Goal: Task Accomplishment & Management: Manage account settings

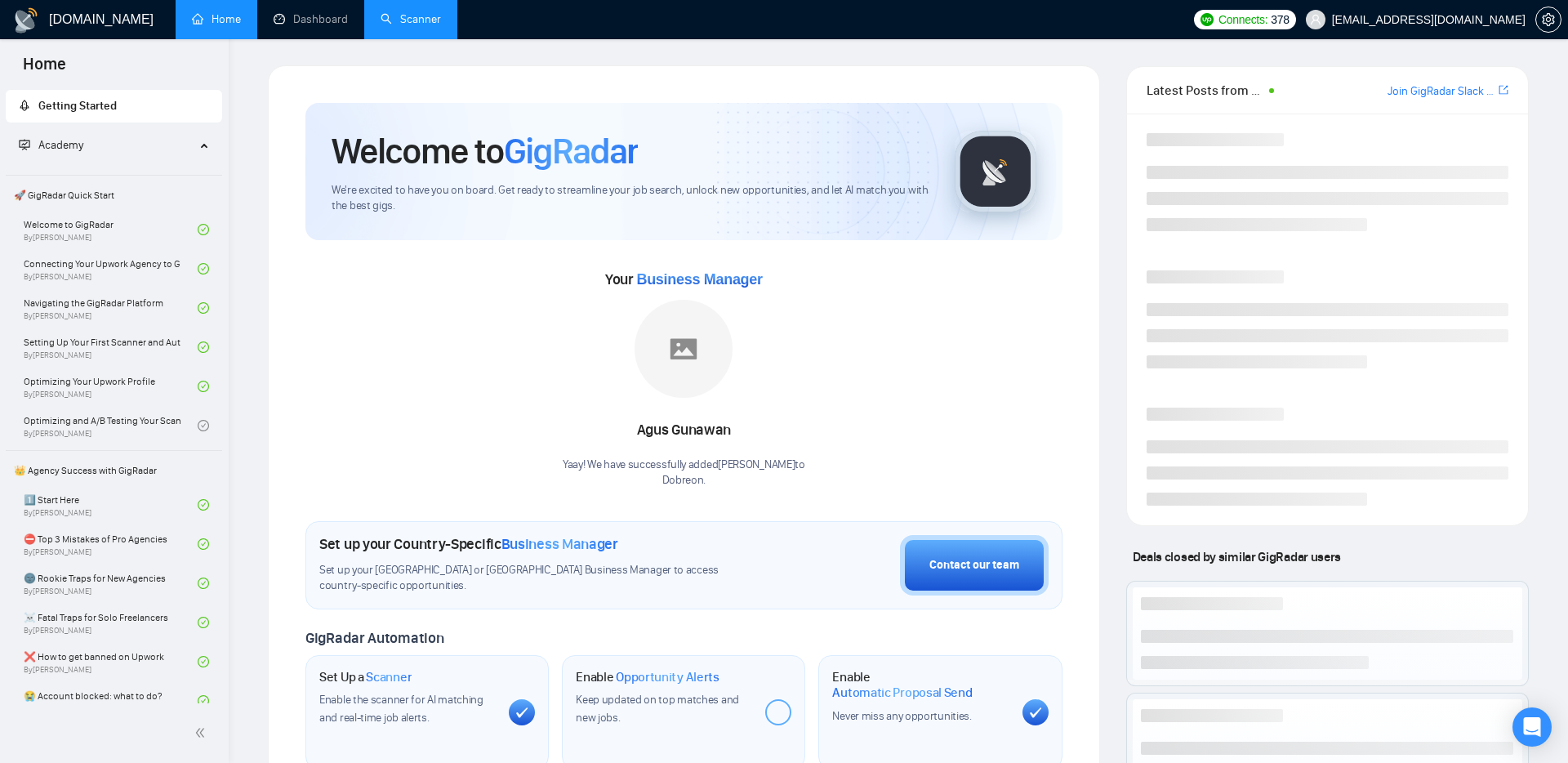
click at [421, 22] on link "Scanner" at bounding box center [411, 19] width 61 height 14
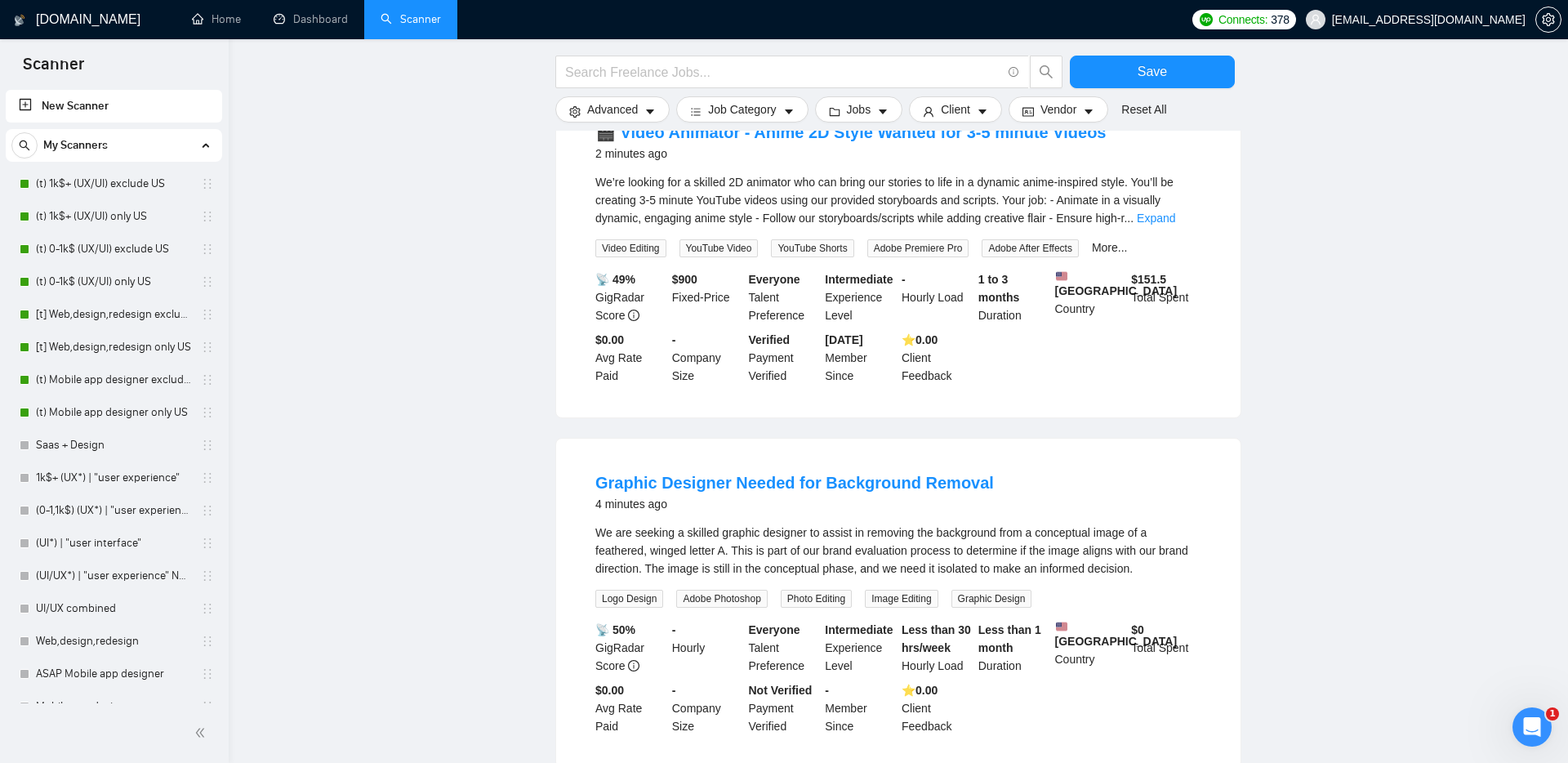
scroll to position [218, 0]
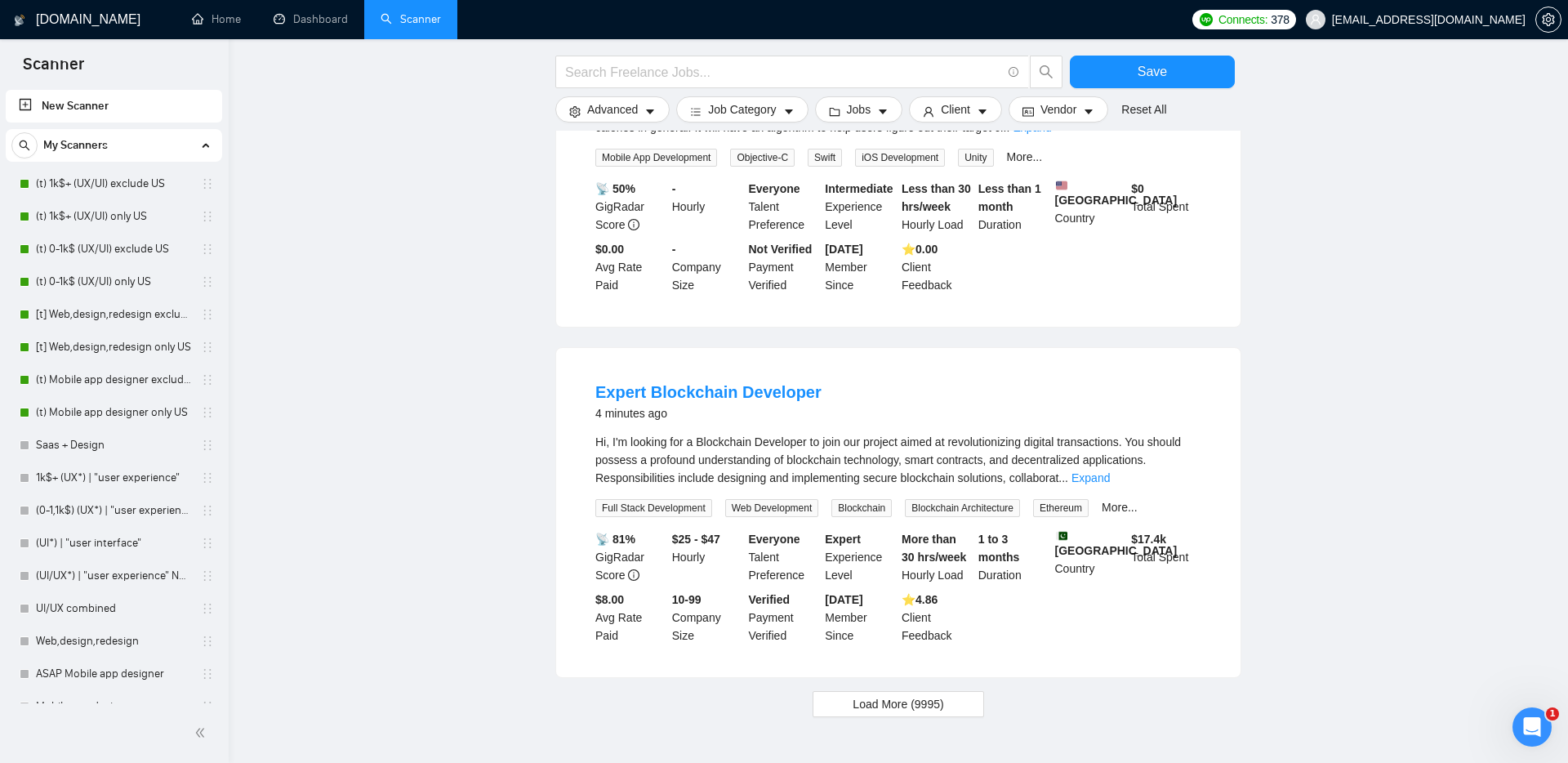
scroll to position [1491, 0]
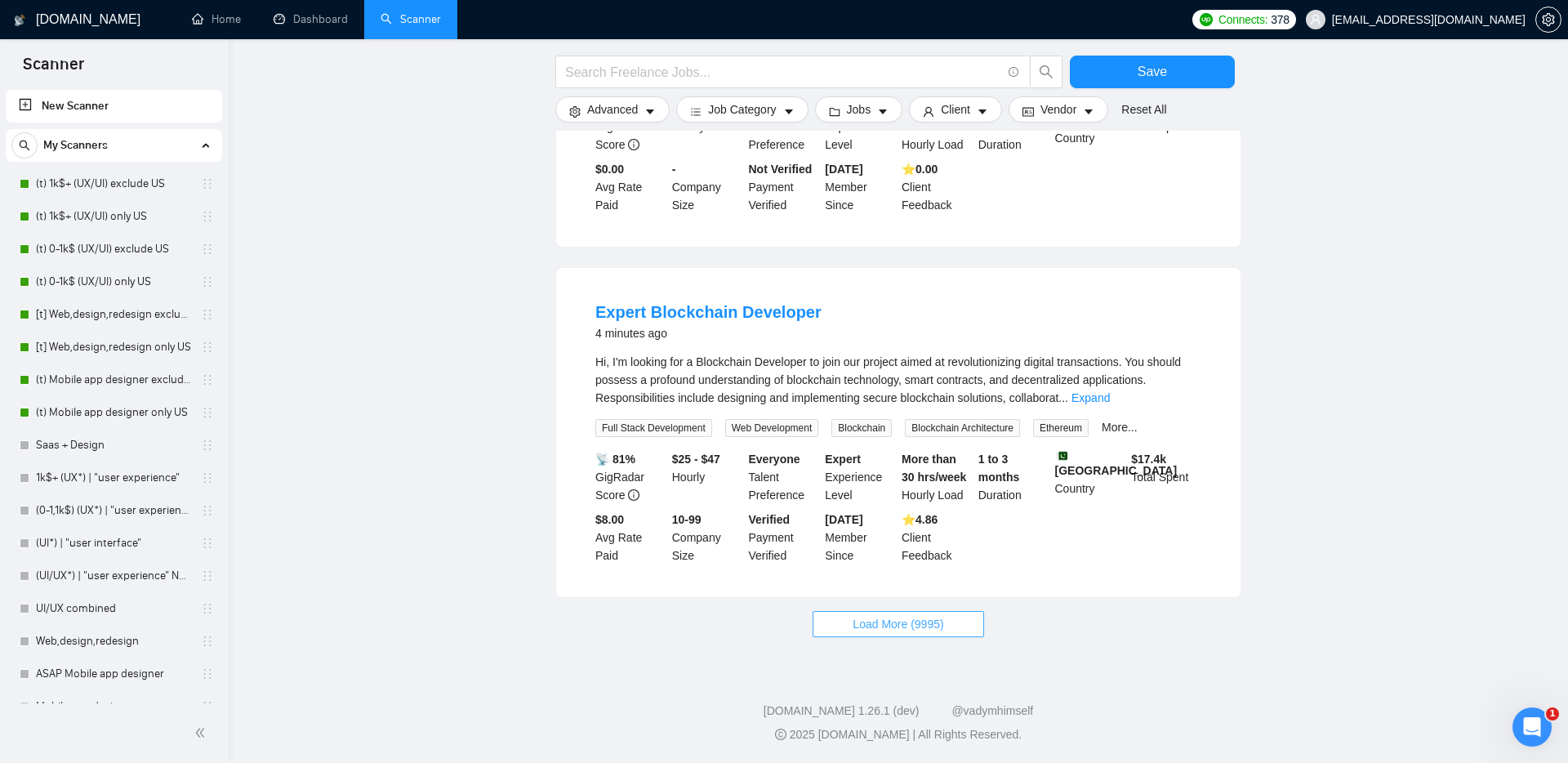
click at [861, 615] on span "Load More (9995)" at bounding box center [898, 623] width 91 height 18
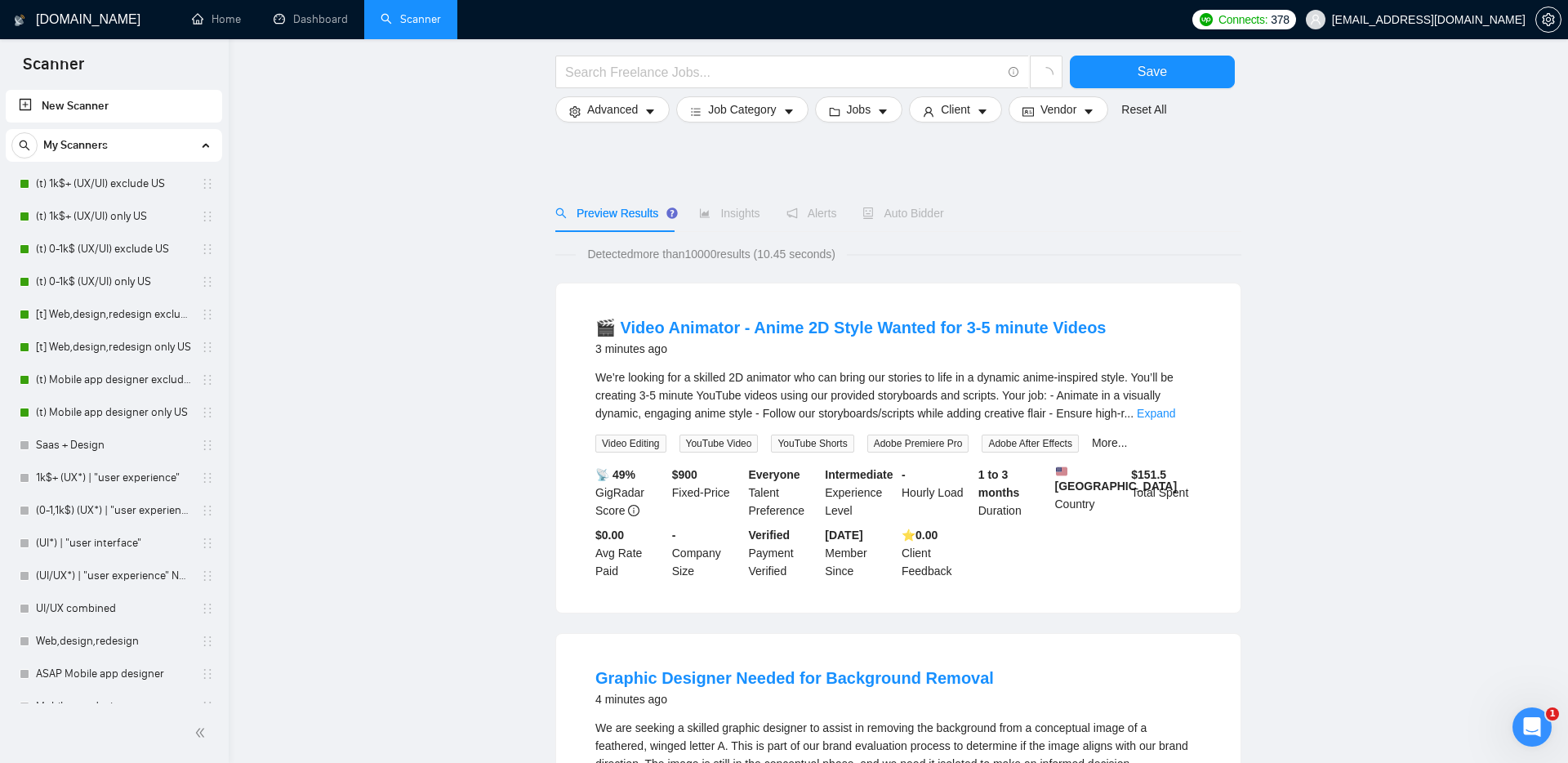
scroll to position [0, 0]
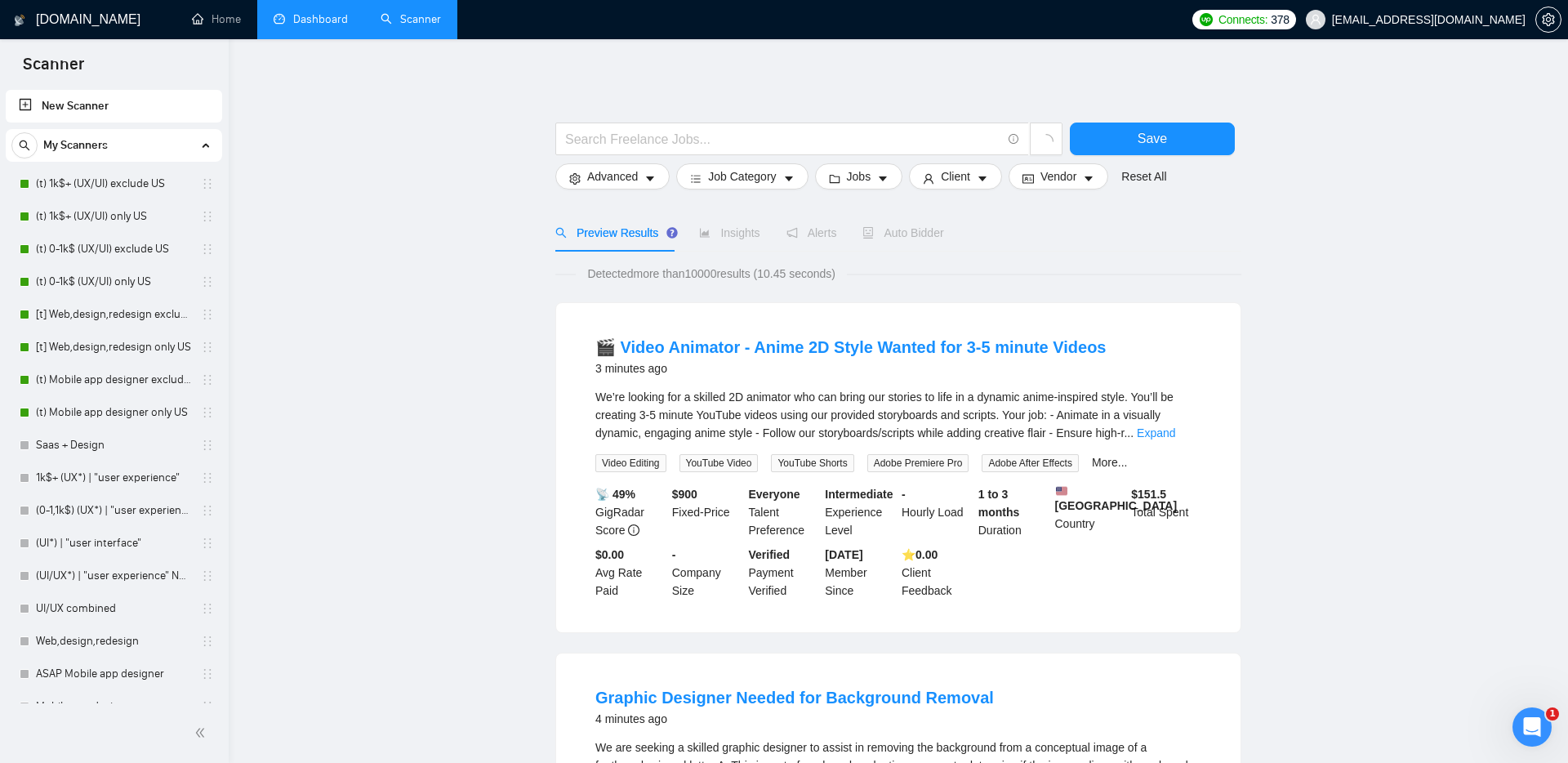
click at [332, 16] on link "Dashboard" at bounding box center [311, 19] width 74 height 14
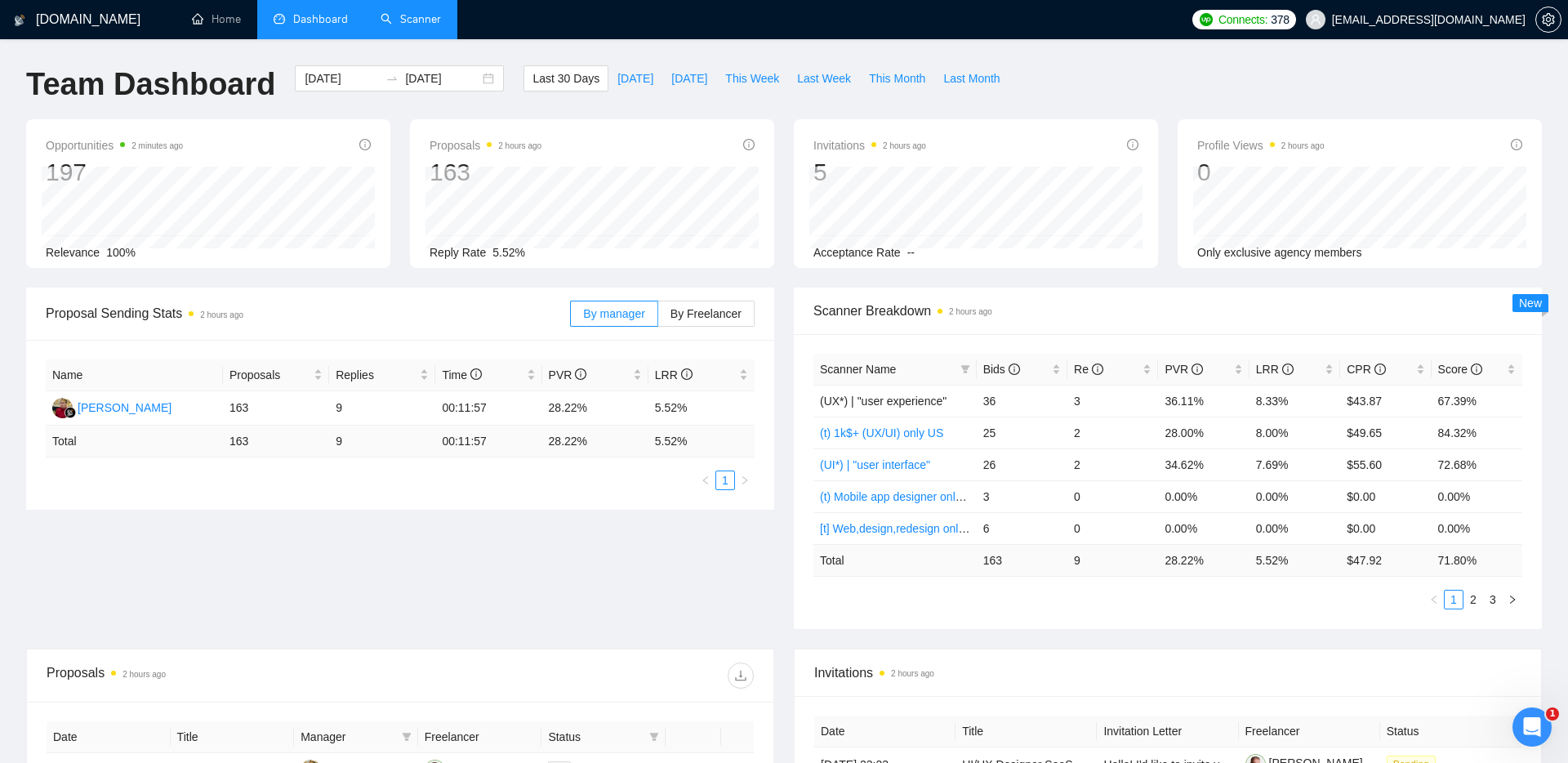
click at [451, 316] on span "Proposal Sending Stats 2 hours ago" at bounding box center [308, 313] width 525 height 21
click at [885, 75] on span "This Month" at bounding box center [898, 78] width 57 height 18
type input "[DATE]"
click at [710, 535] on div "Proposal Sending Stats 2 hours ago By manager By Freelancer Name Proposals Repl…" at bounding box center [783, 468] width 1535 height 361
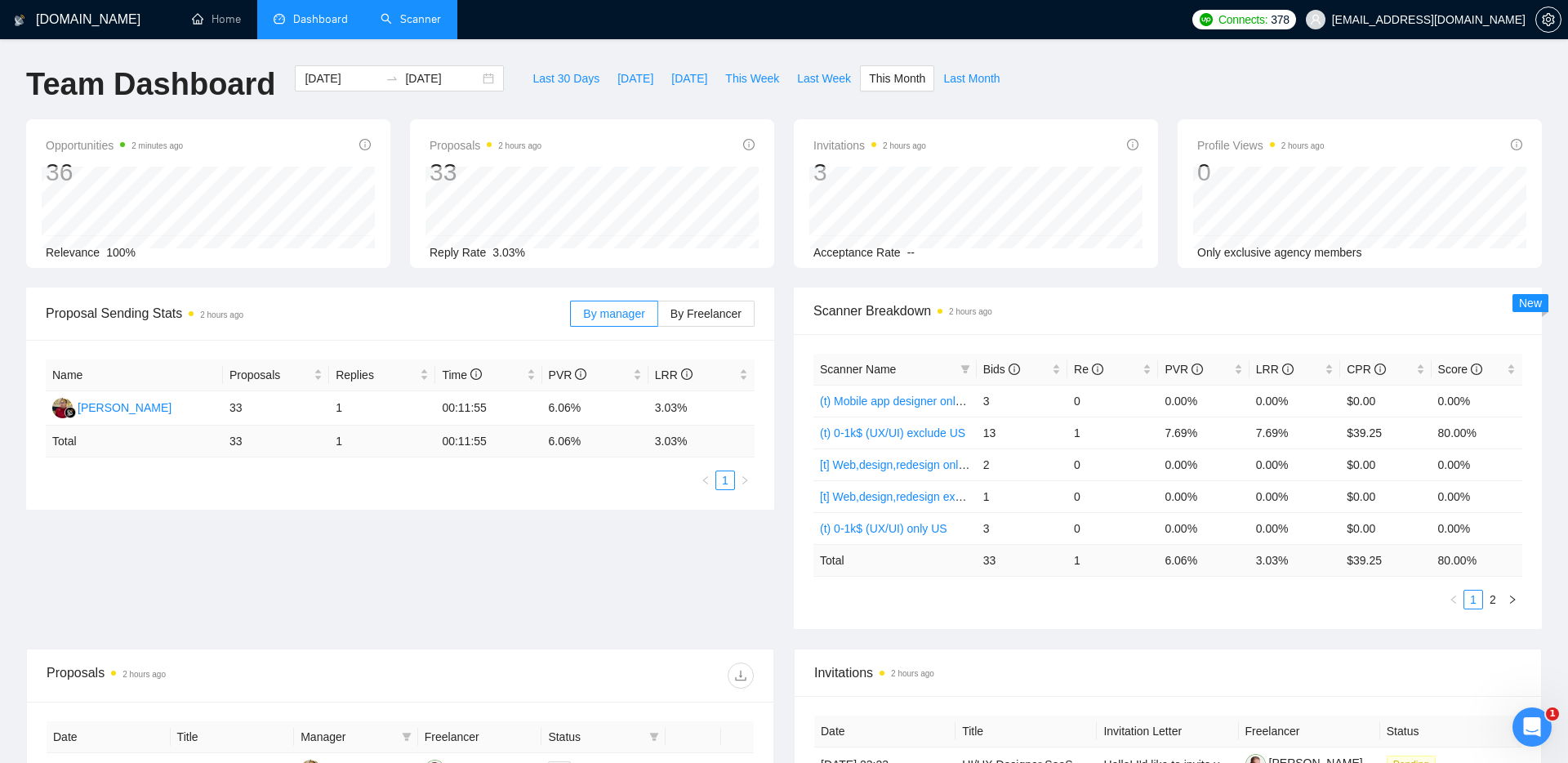
click at [403, 27] on link "Scanner" at bounding box center [411, 19] width 61 height 14
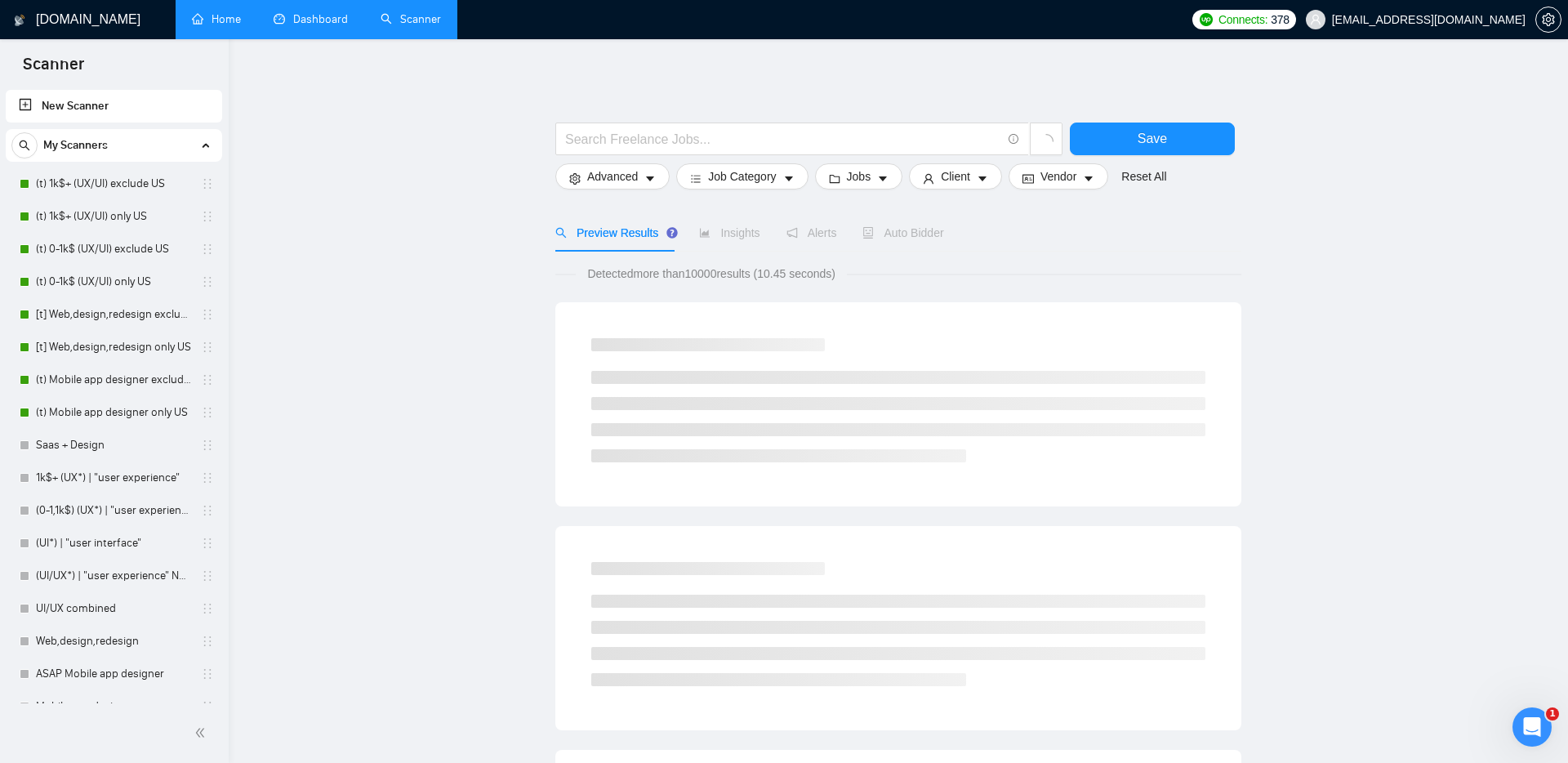
click at [217, 27] on link "Home" at bounding box center [217, 19] width 49 height 14
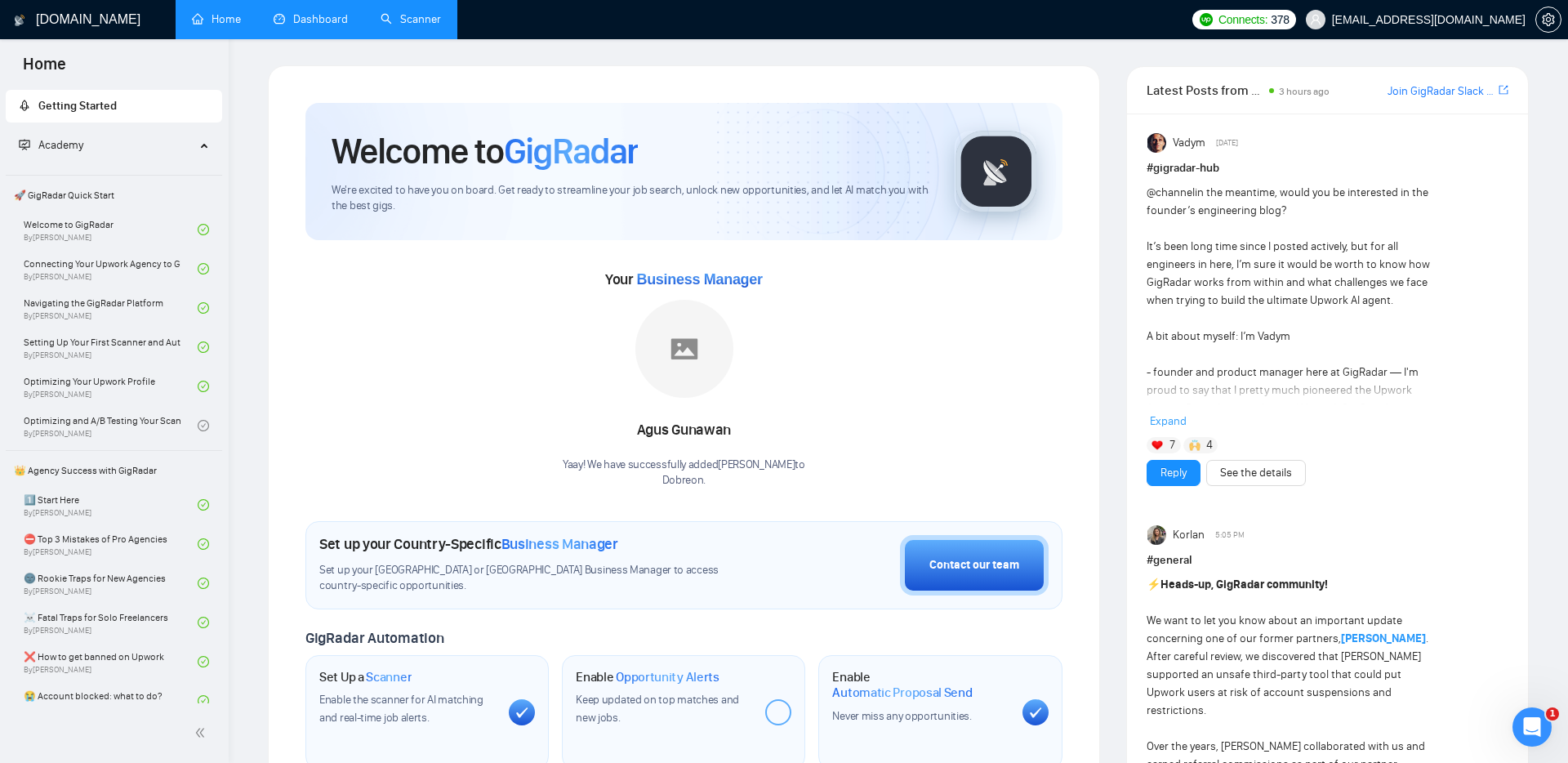
click at [300, 16] on link "Dashboard" at bounding box center [311, 19] width 74 height 14
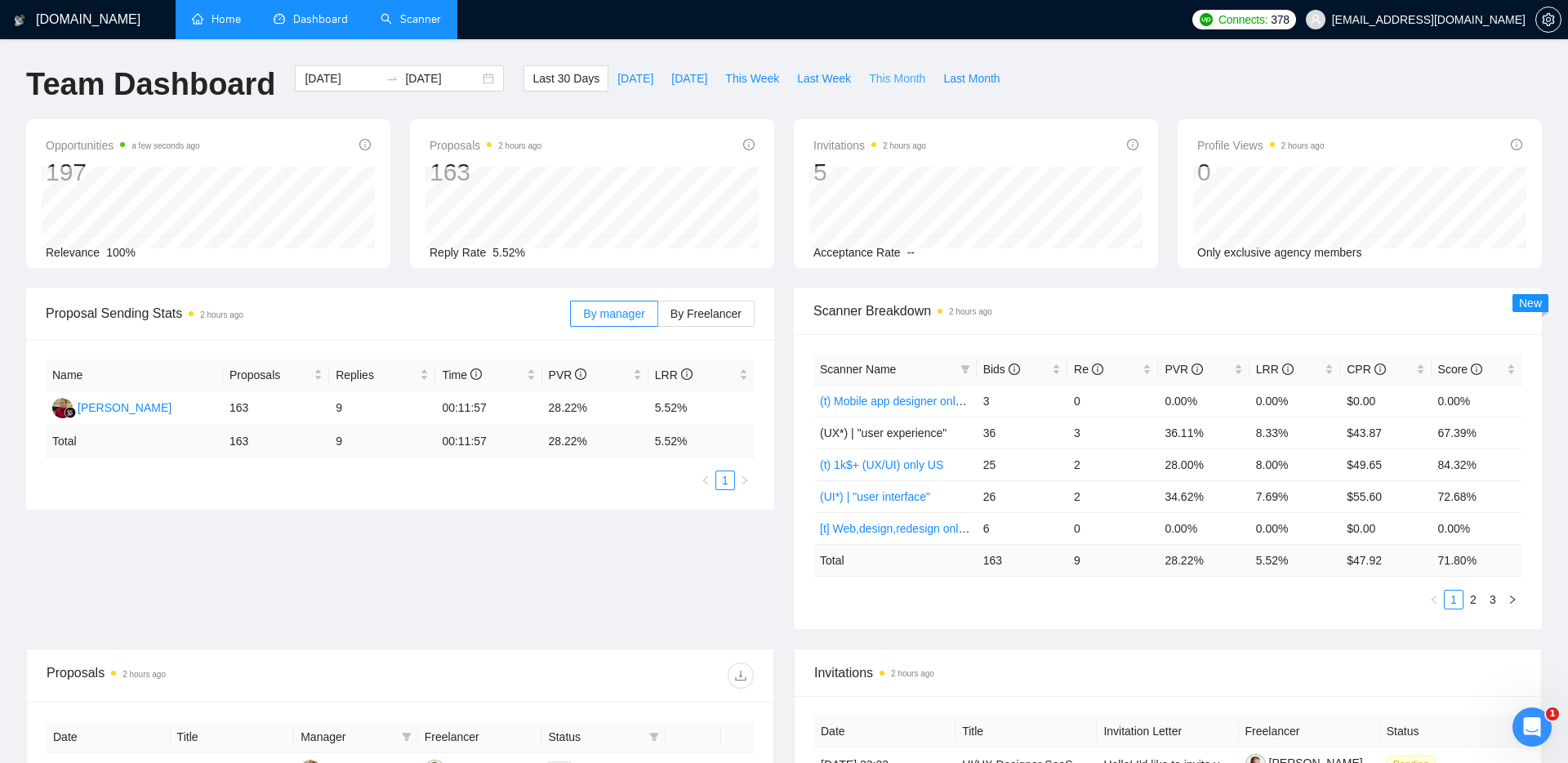
click at [883, 75] on span "This Month" at bounding box center [898, 78] width 57 height 18
type input "[DATE]"
click at [392, 13] on link "Scanner" at bounding box center [411, 19] width 61 height 14
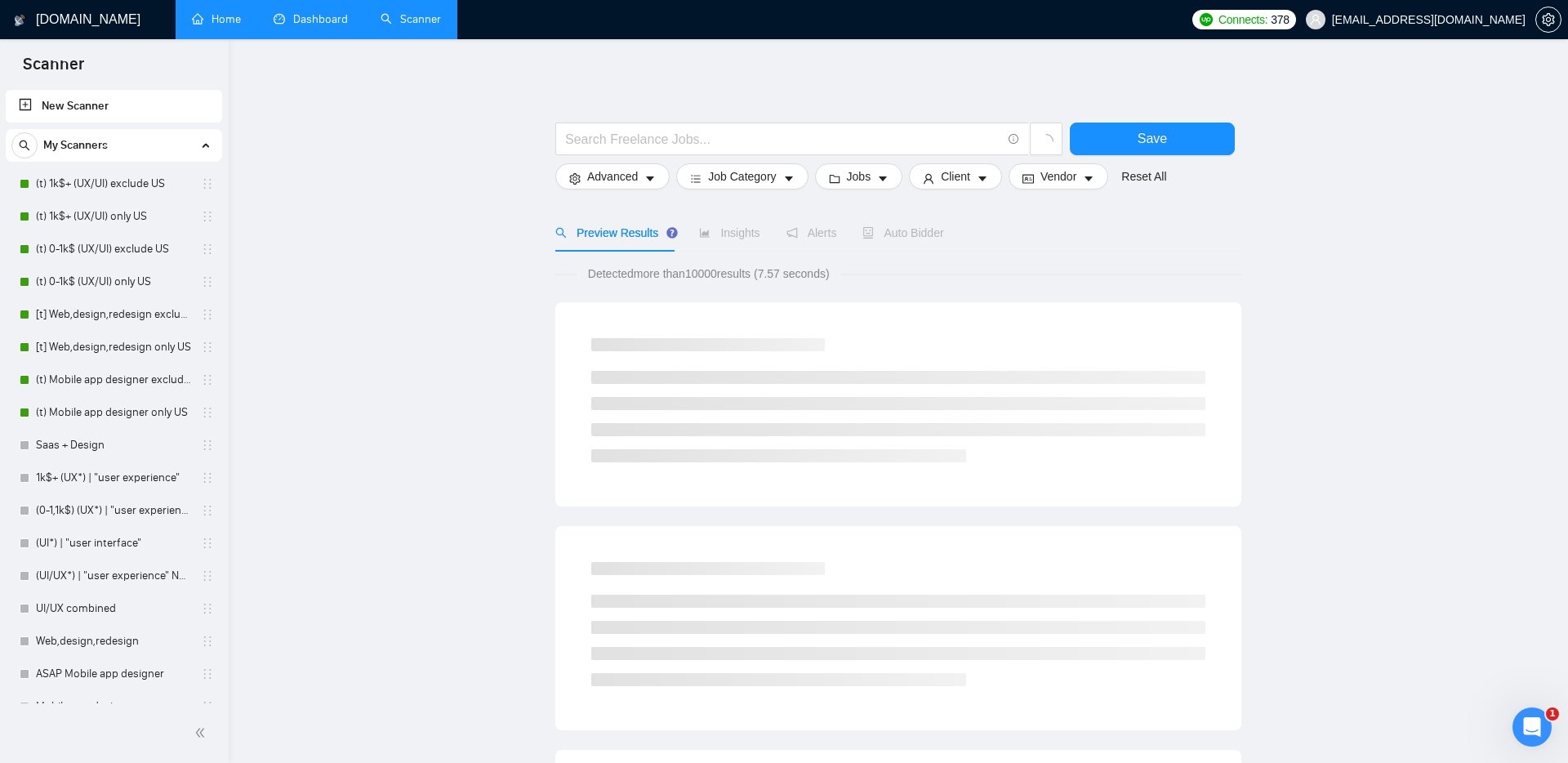
click at [315, 21] on link "Dashboard" at bounding box center [311, 19] width 74 height 14
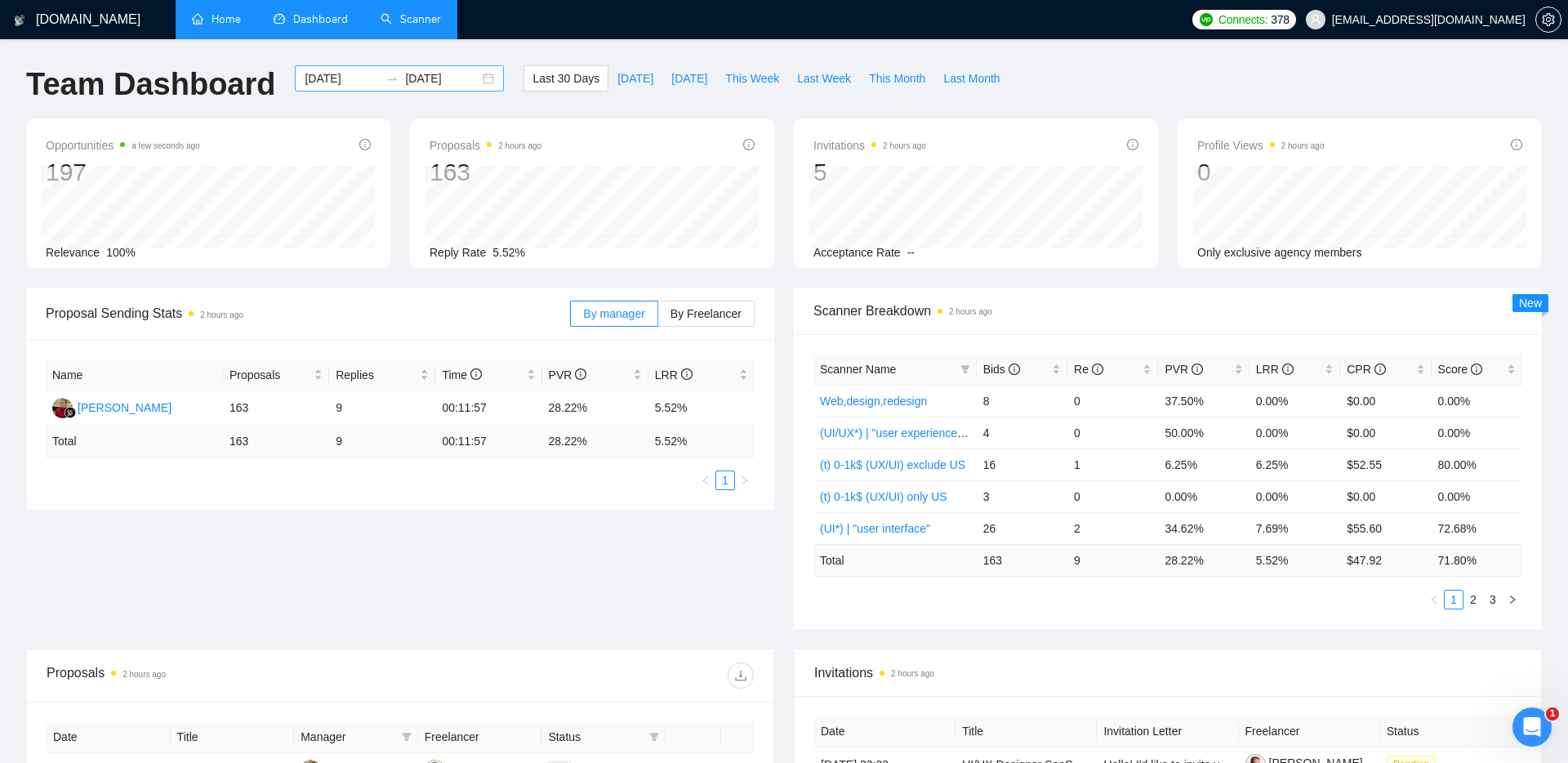
click at [349, 70] on input "[DATE]" at bounding box center [342, 78] width 74 height 18
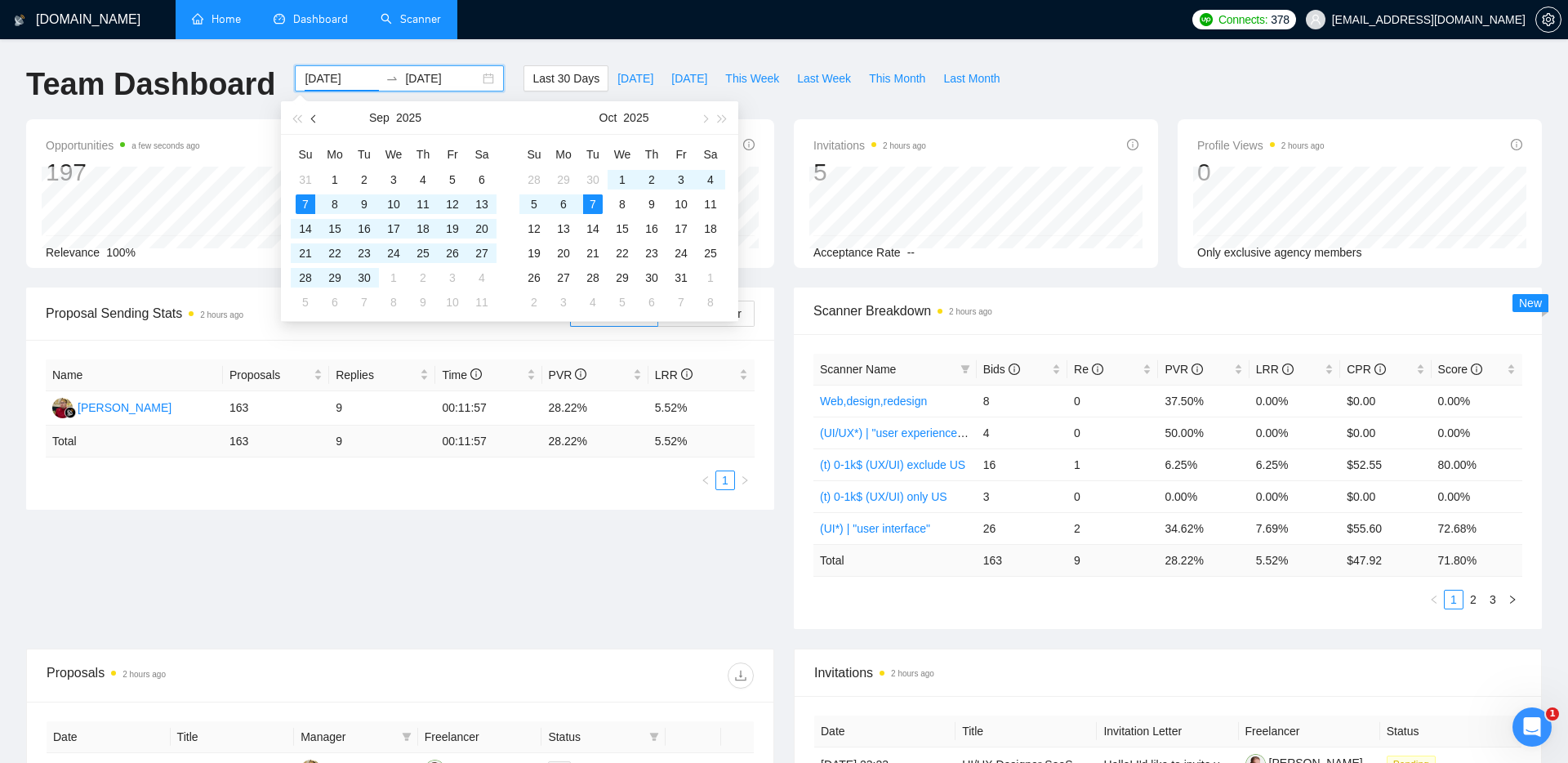
click at [312, 122] on button "button" at bounding box center [314, 117] width 18 height 32
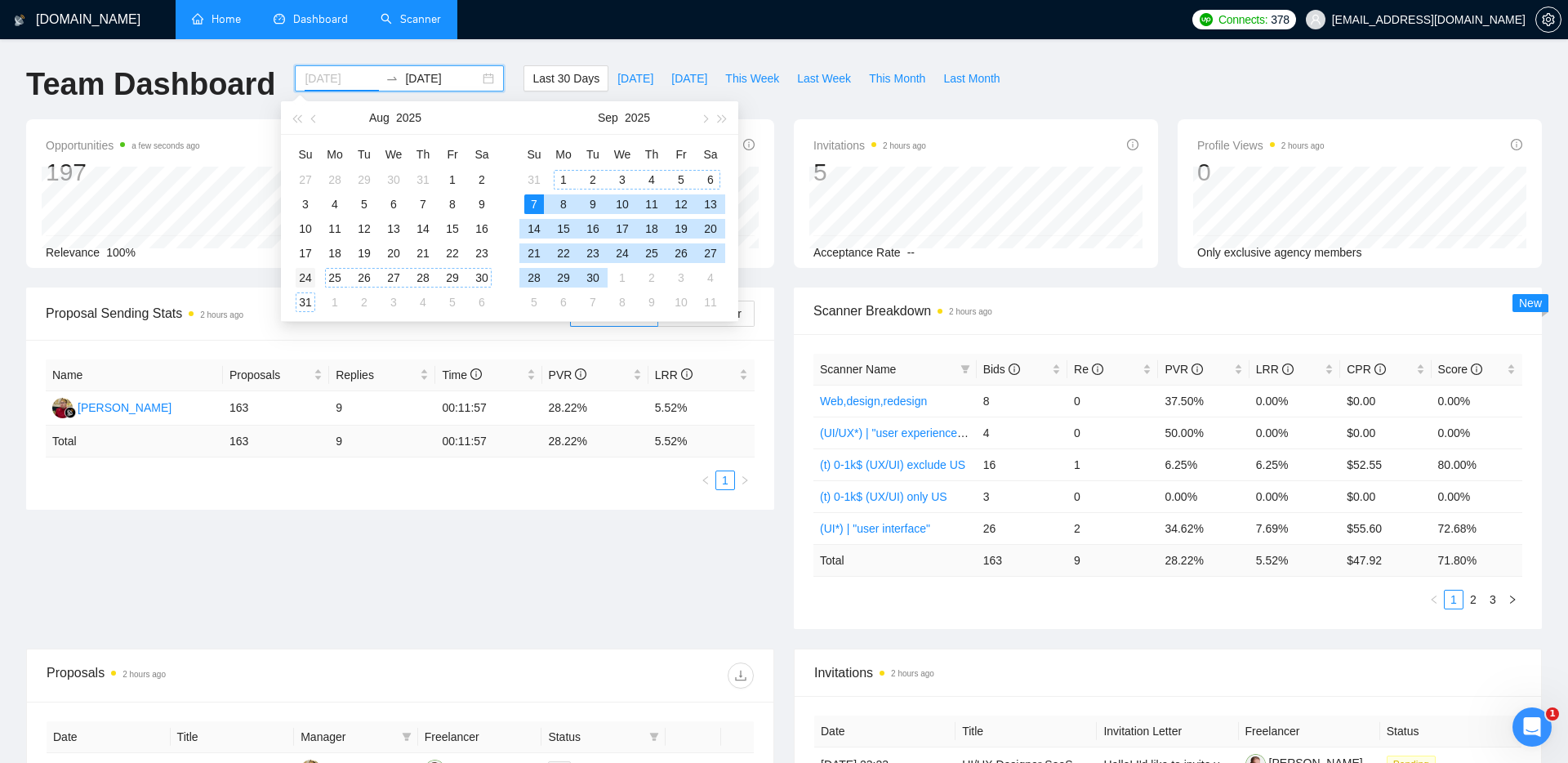
type input "[DATE]"
click at [305, 277] on div "24" at bounding box center [305, 277] width 20 height 20
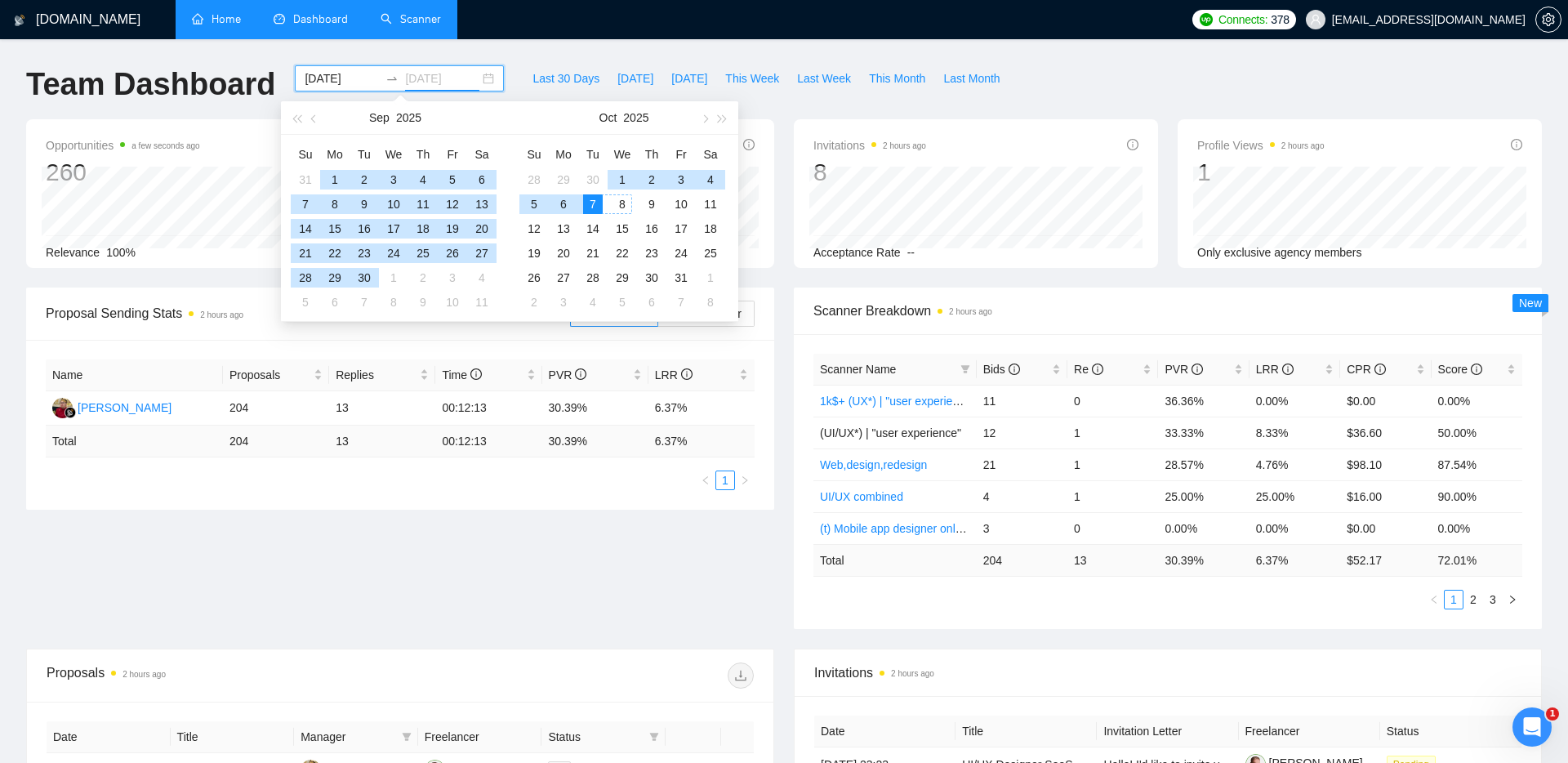
type input "[DATE]"
click at [591, 201] on div "7" at bounding box center [593, 204] width 20 height 20
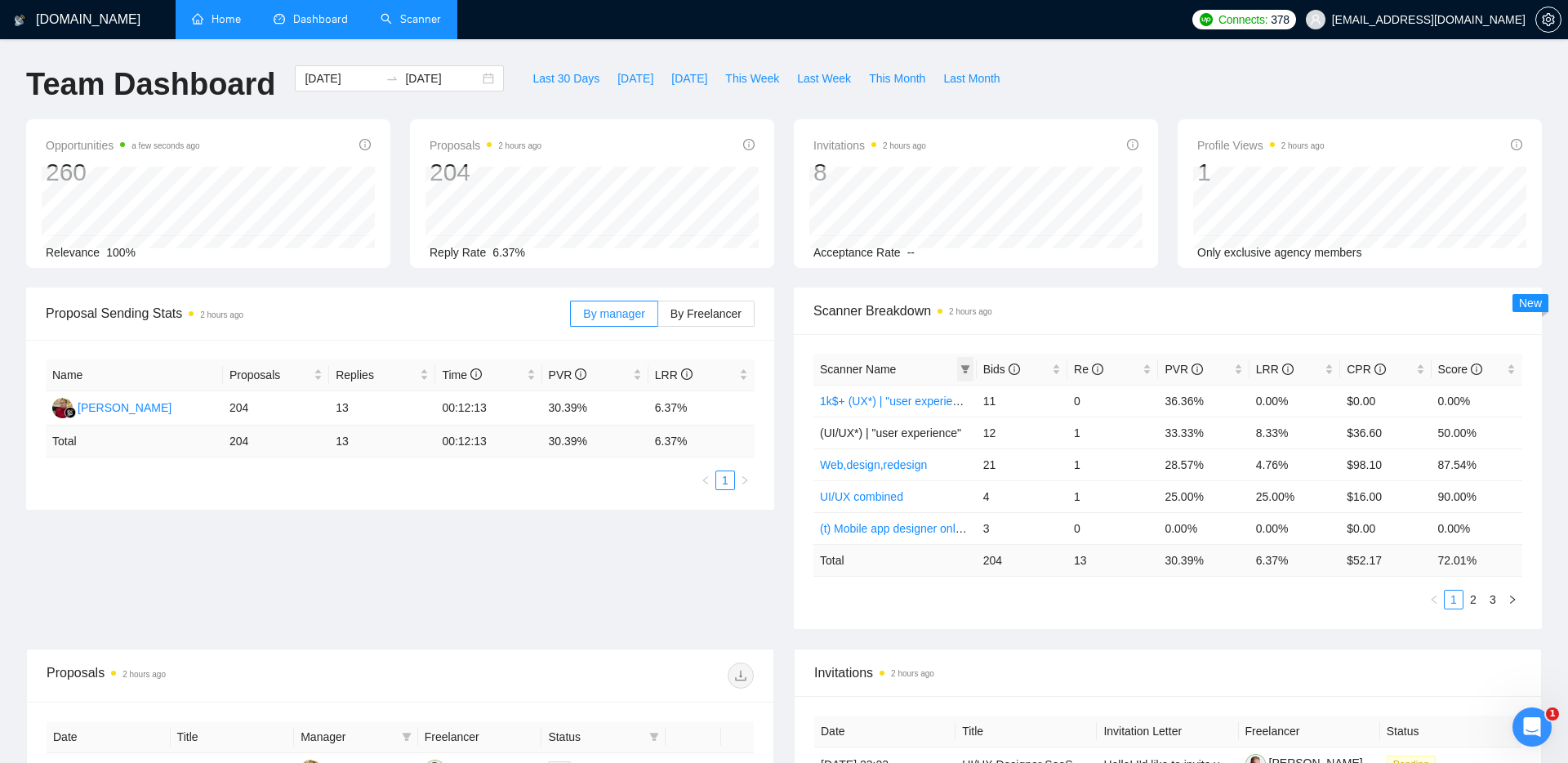
click at [967, 369] on icon "filter" at bounding box center [965, 369] width 9 height 9
click at [647, 530] on div "Proposal Sending Stats 2 hours ago By manager By Freelancer Name Proposals Repl…" at bounding box center [783, 468] width 1535 height 361
click at [342, 74] on input "[DATE]" at bounding box center [342, 78] width 74 height 18
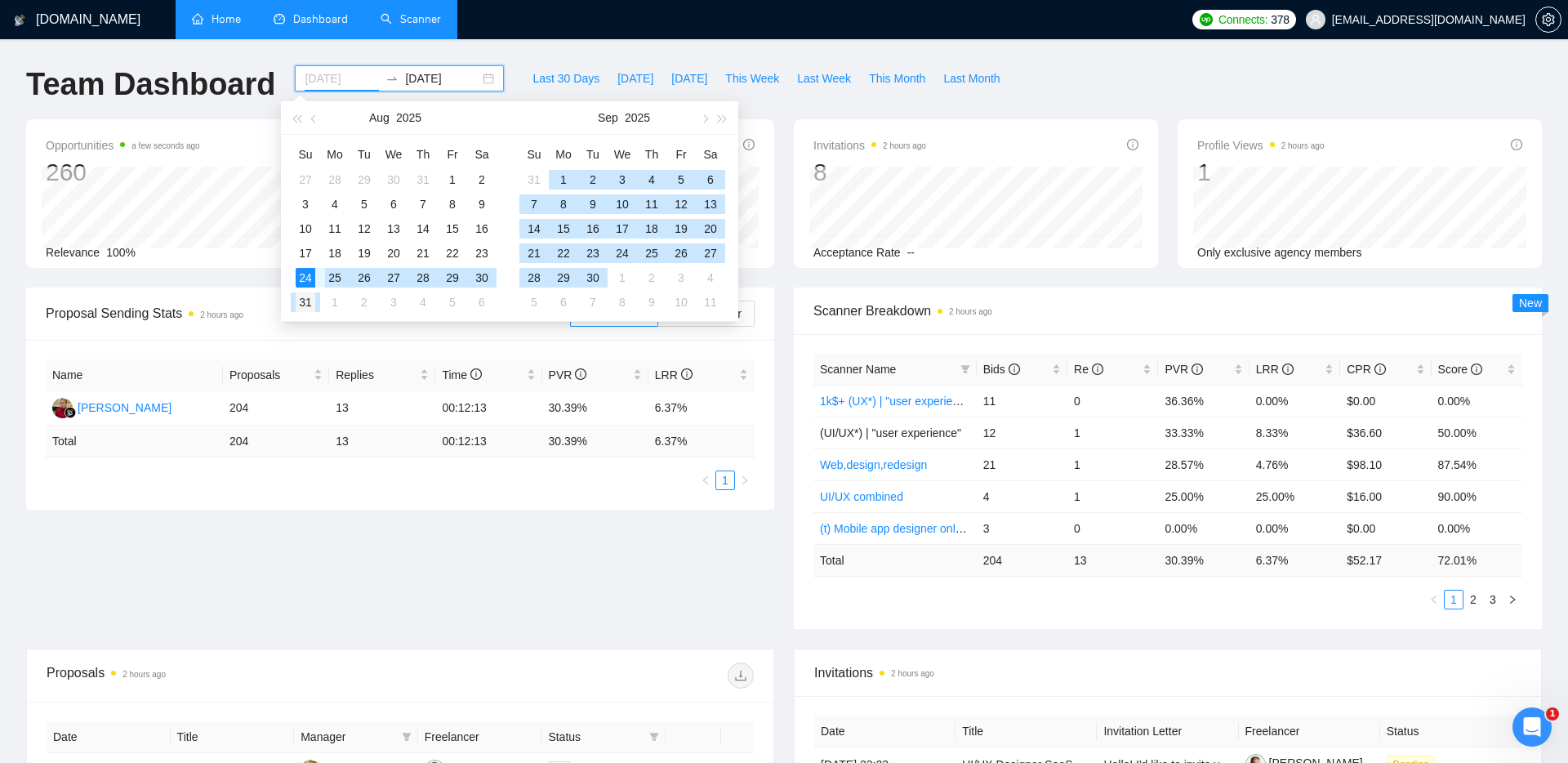
type input "[DATE]"
click at [309, 298] on div "31" at bounding box center [305, 302] width 20 height 20
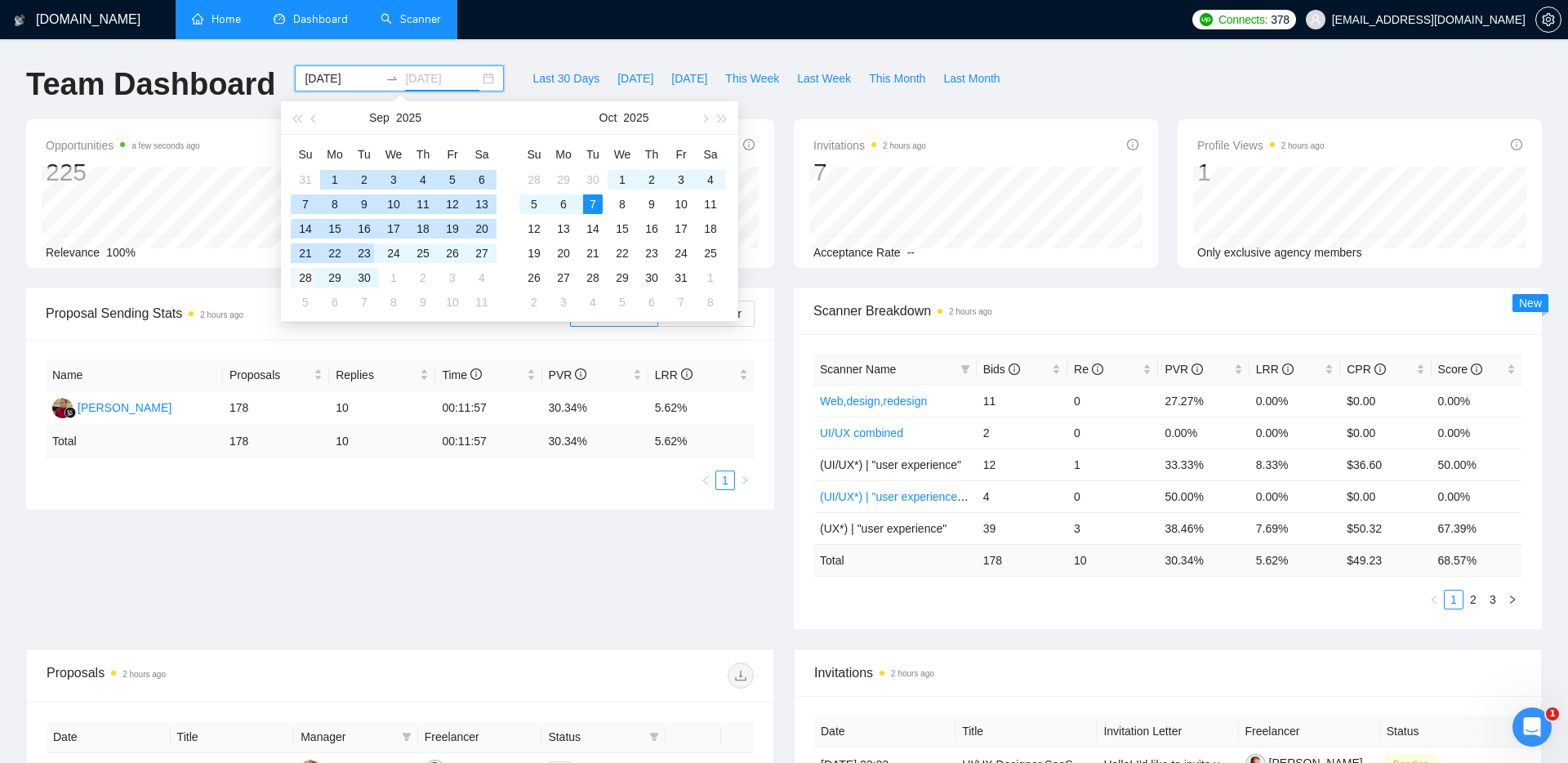
type input "[DATE]"
click at [306, 274] on div "28" at bounding box center [305, 277] width 20 height 20
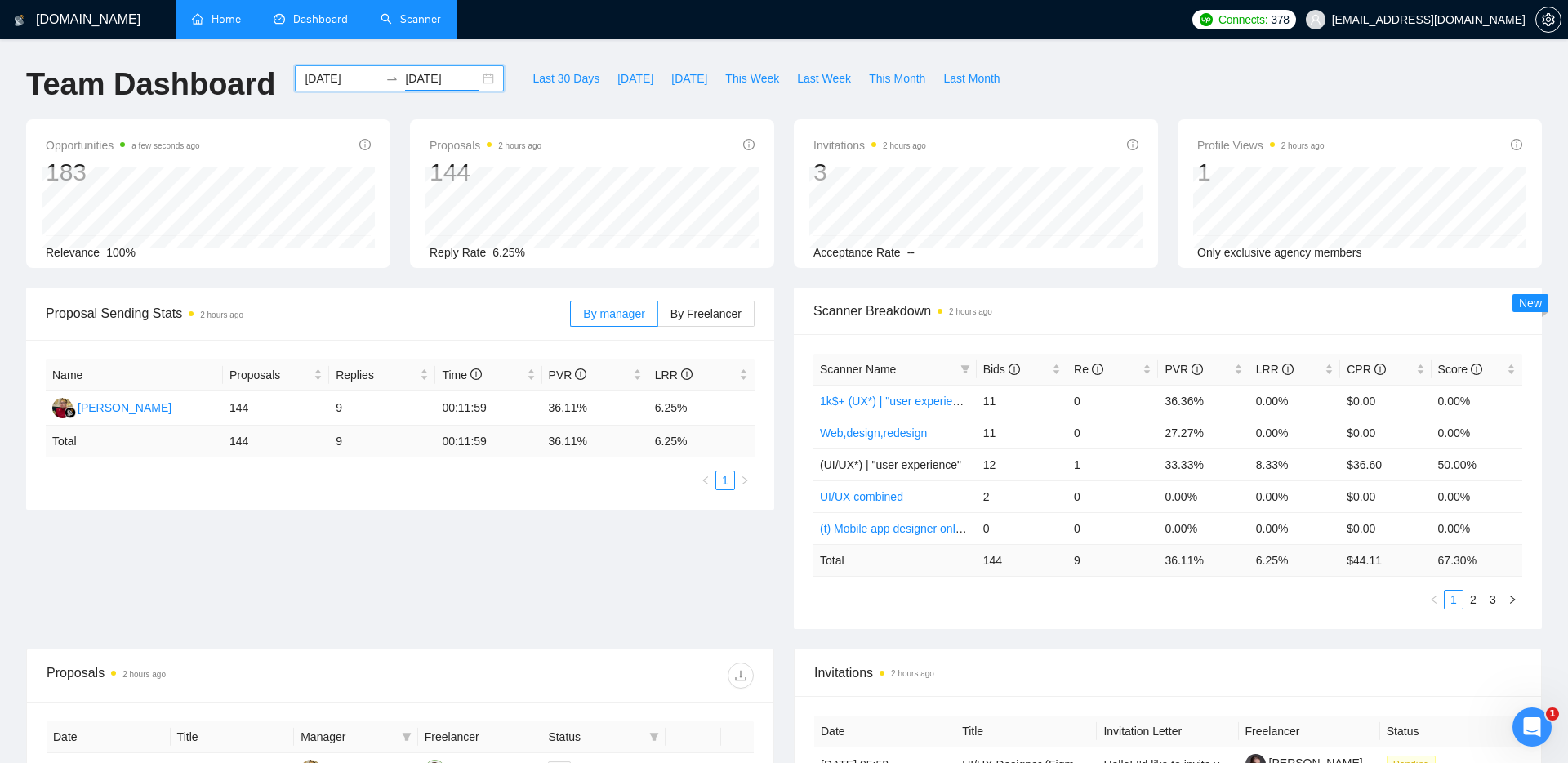
click at [483, 75] on div "[DATE] [DATE]" at bounding box center [399, 79] width 209 height 27
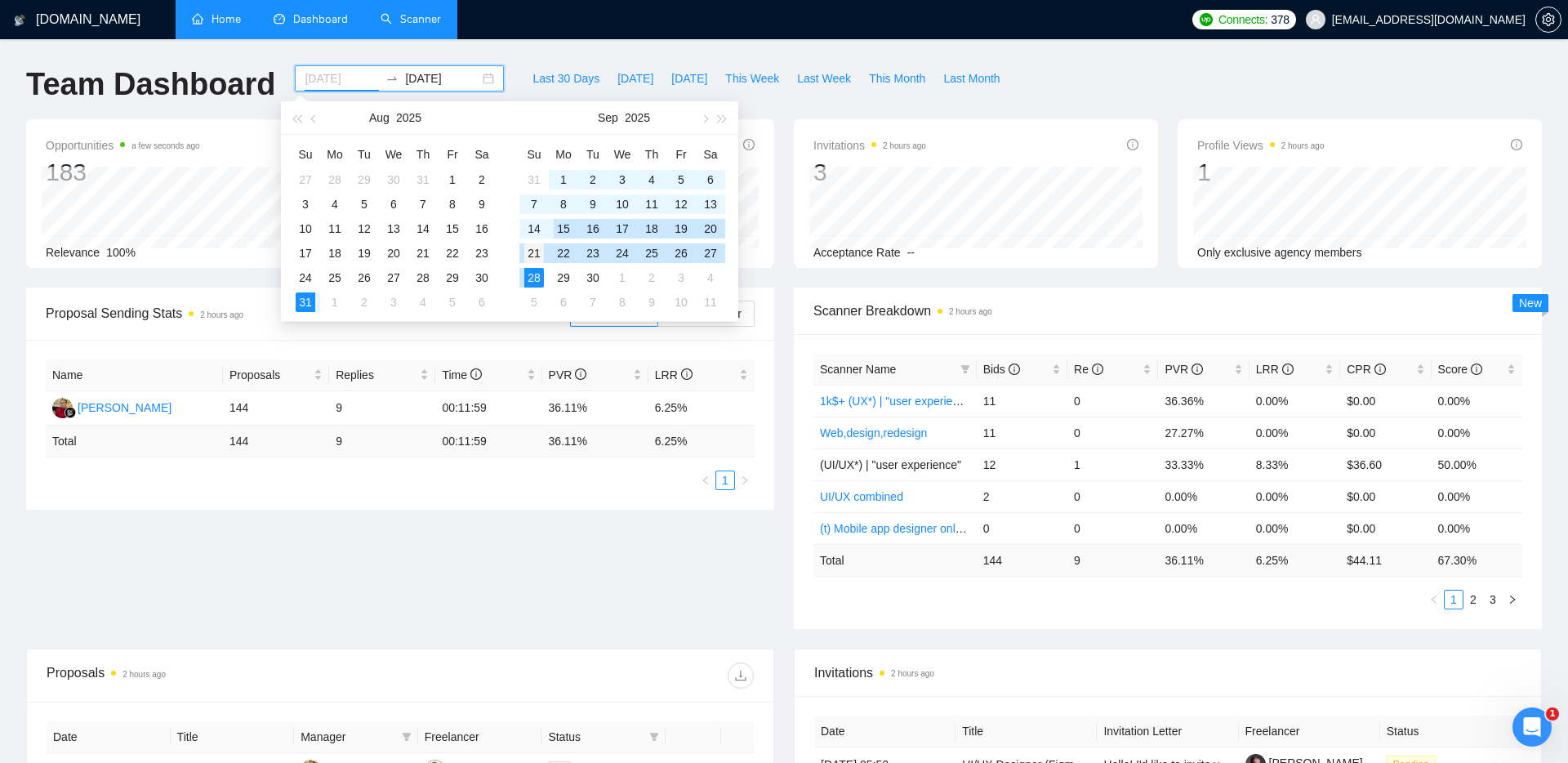
type input "[DATE]"
click at [534, 253] on div "21" at bounding box center [534, 253] width 20 height 20
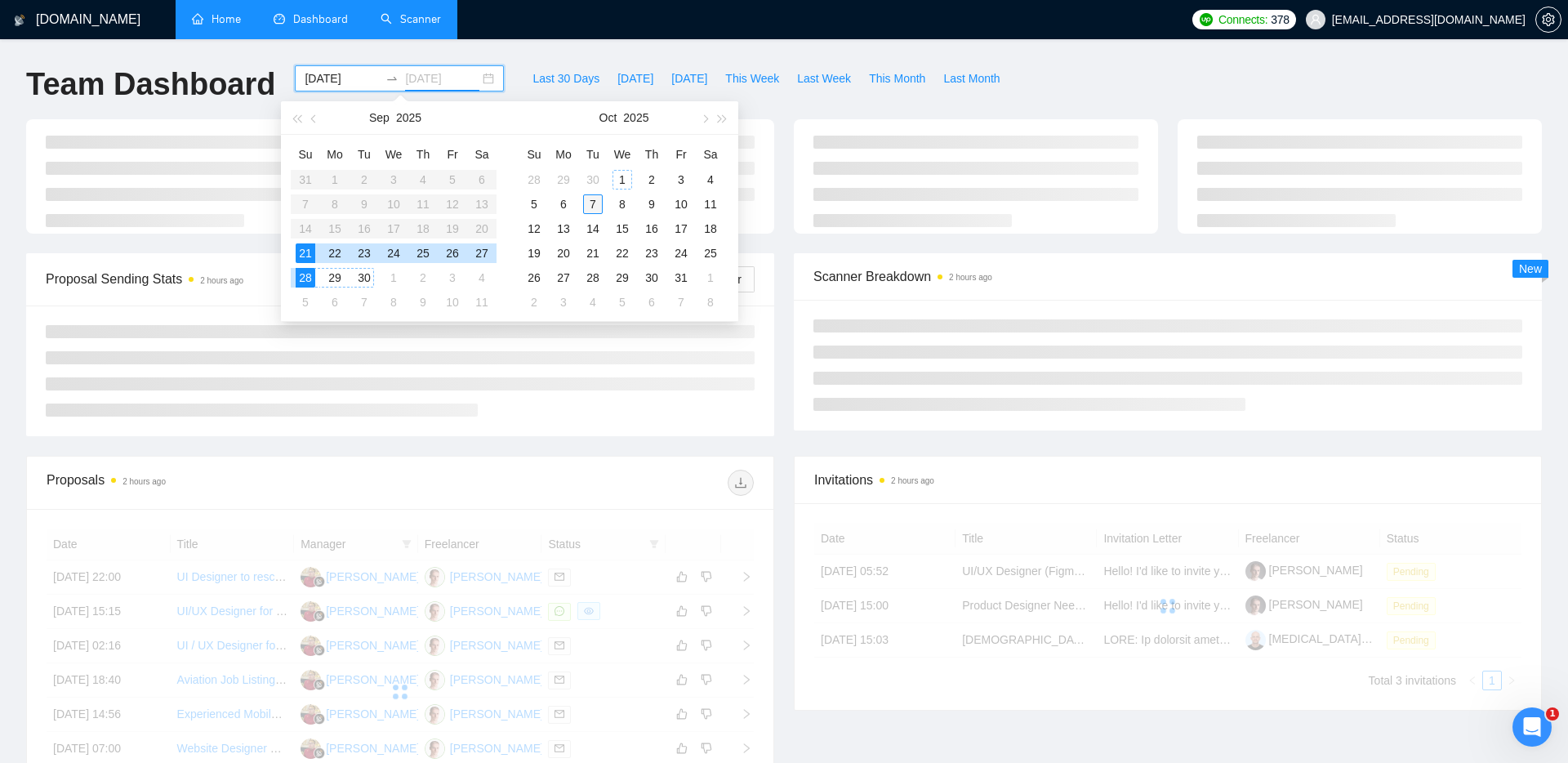
type input "[DATE]"
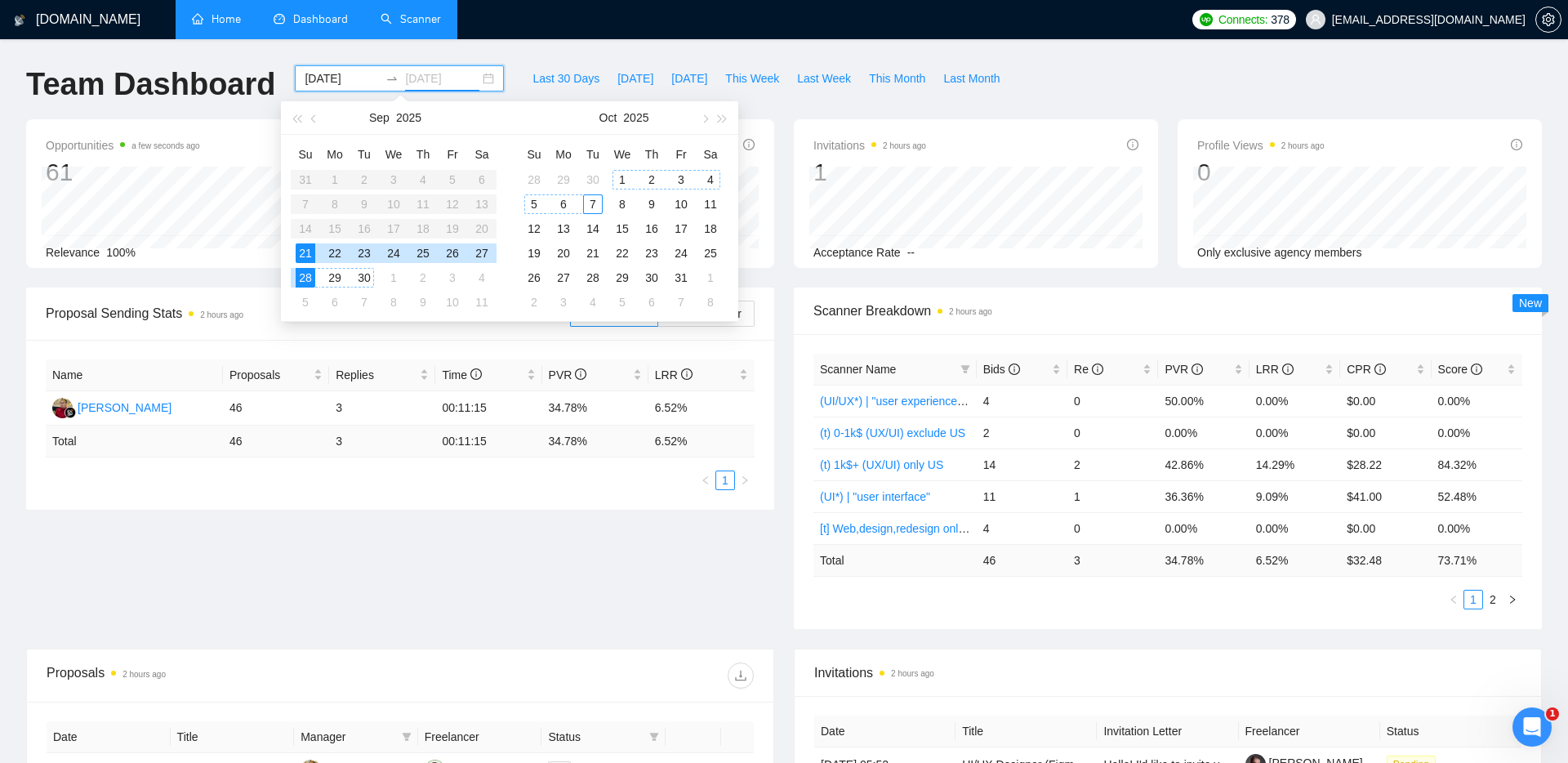
click at [591, 202] on div "7" at bounding box center [593, 204] width 20 height 20
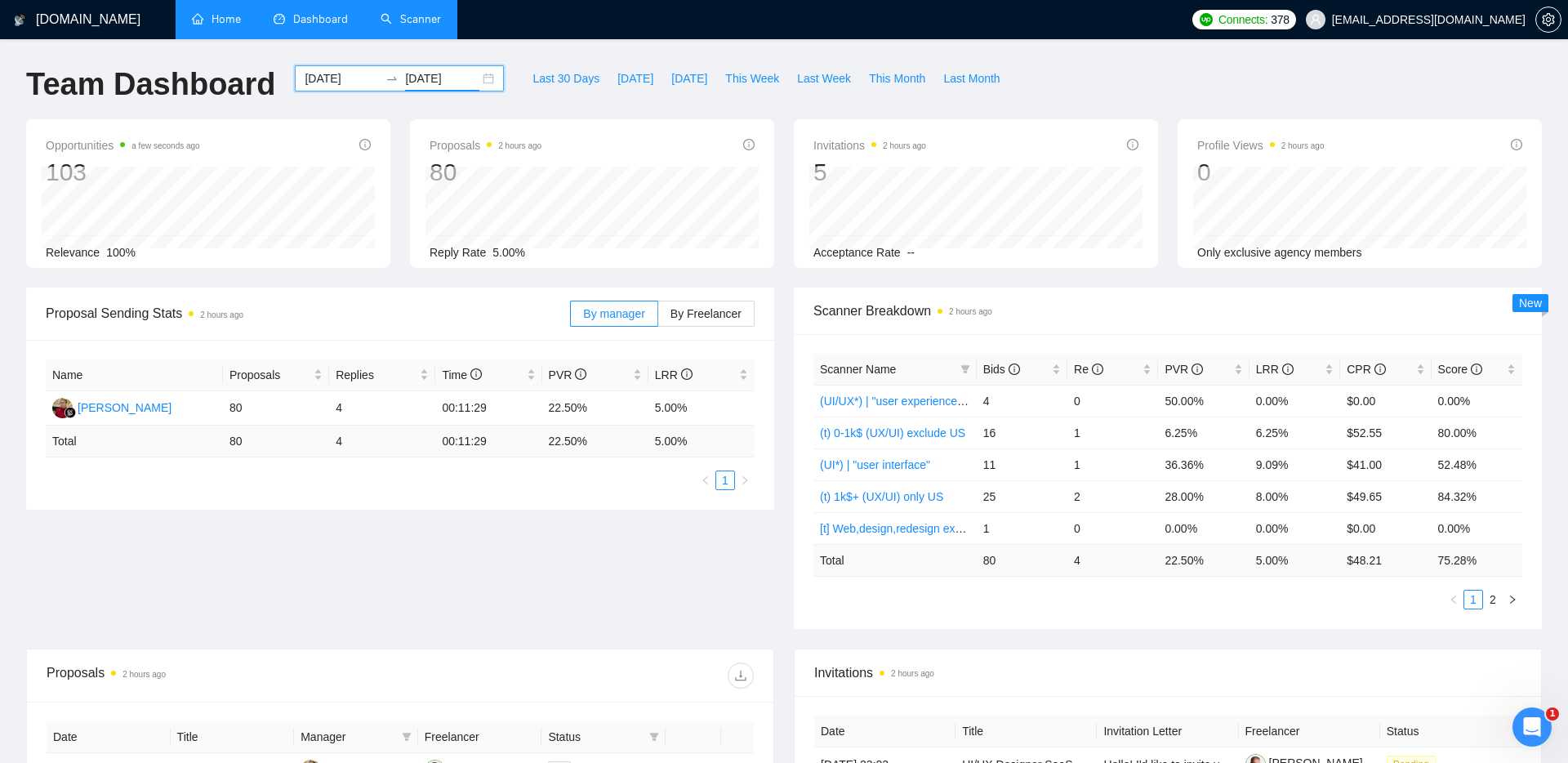
click at [480, 76] on div "[DATE] [DATE]" at bounding box center [399, 79] width 209 height 27
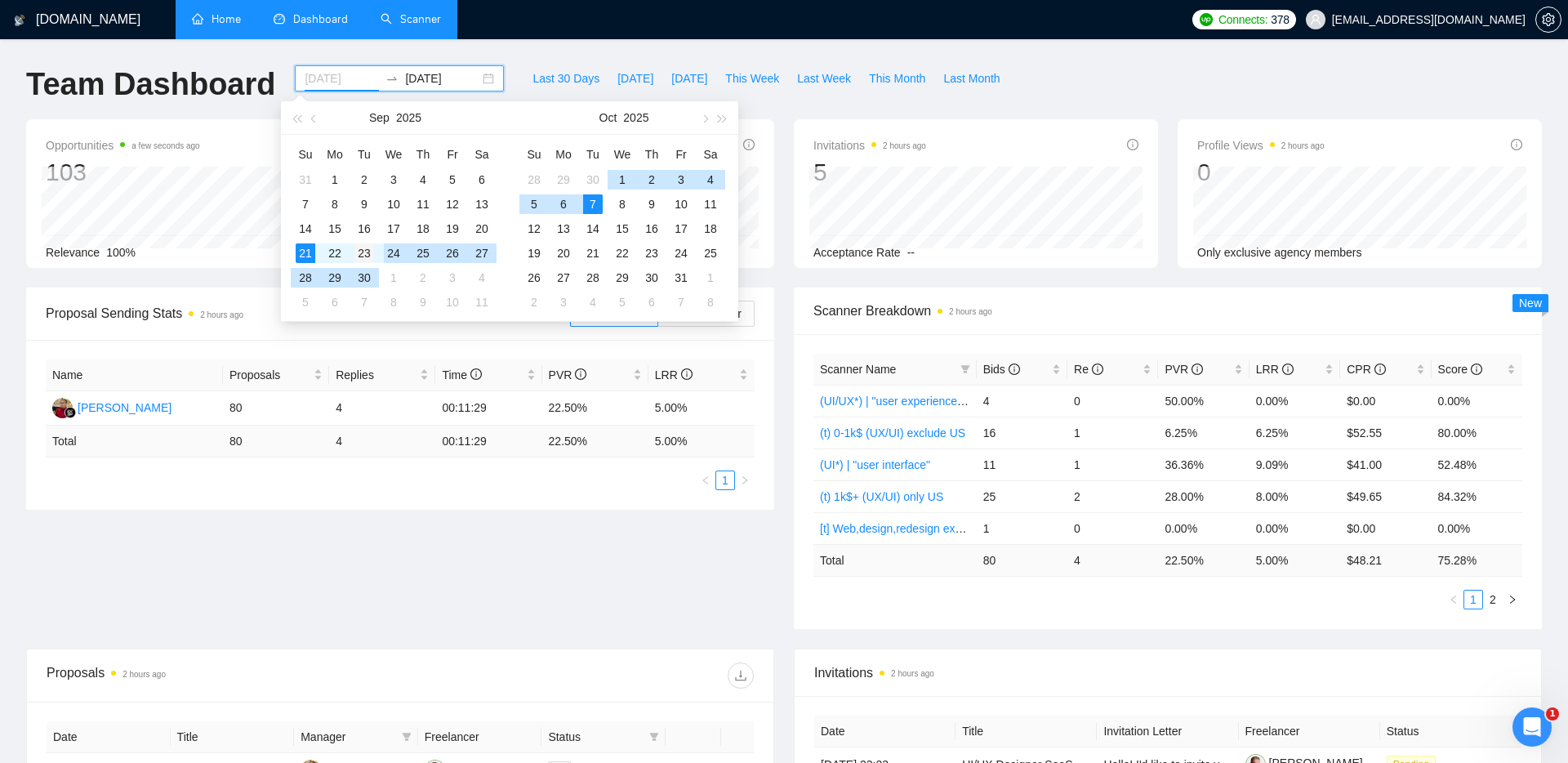
type input "[DATE]"
click at [374, 252] on div "23" at bounding box center [364, 253] width 20 height 20
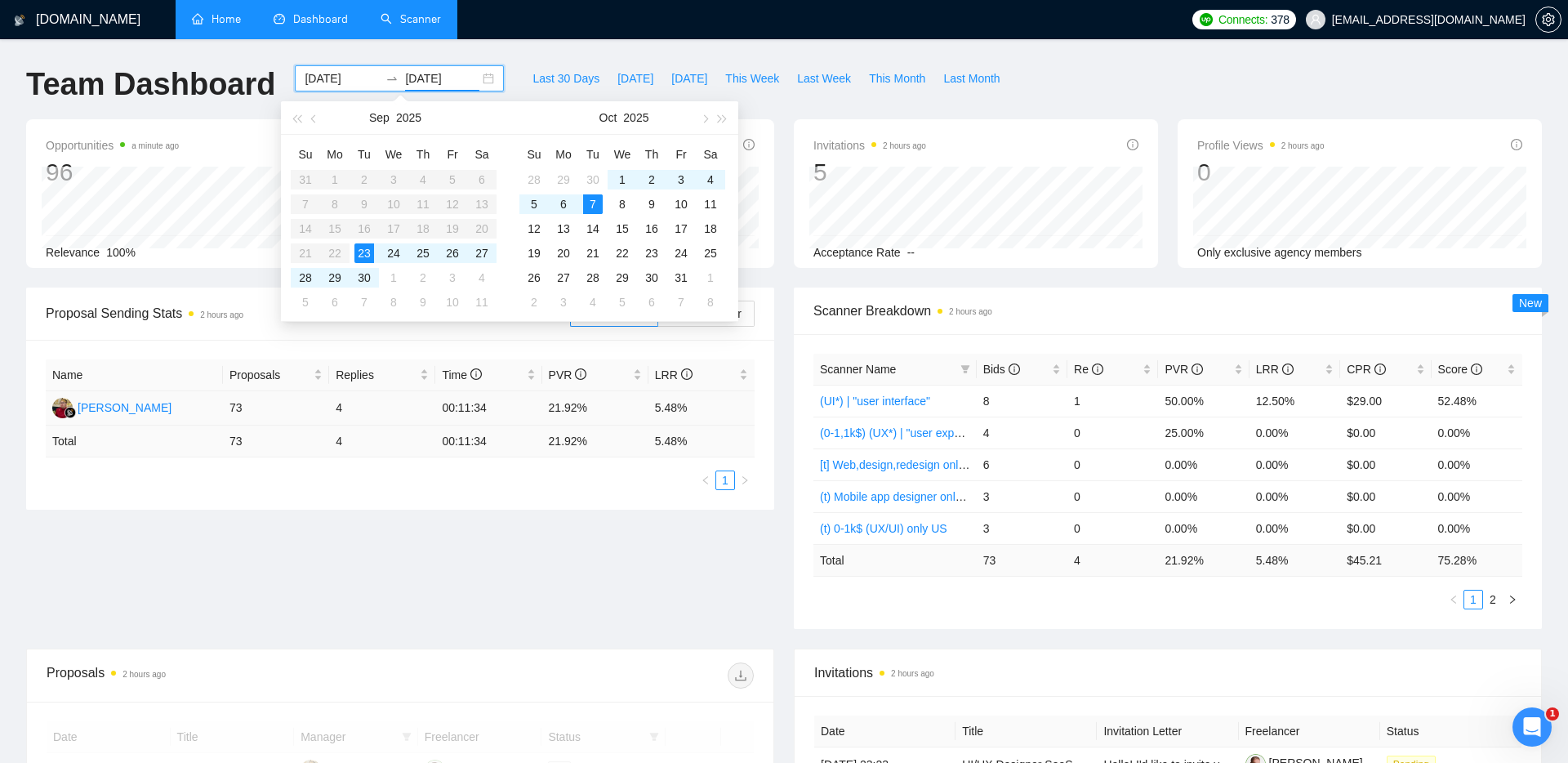
type input "[DATE]"
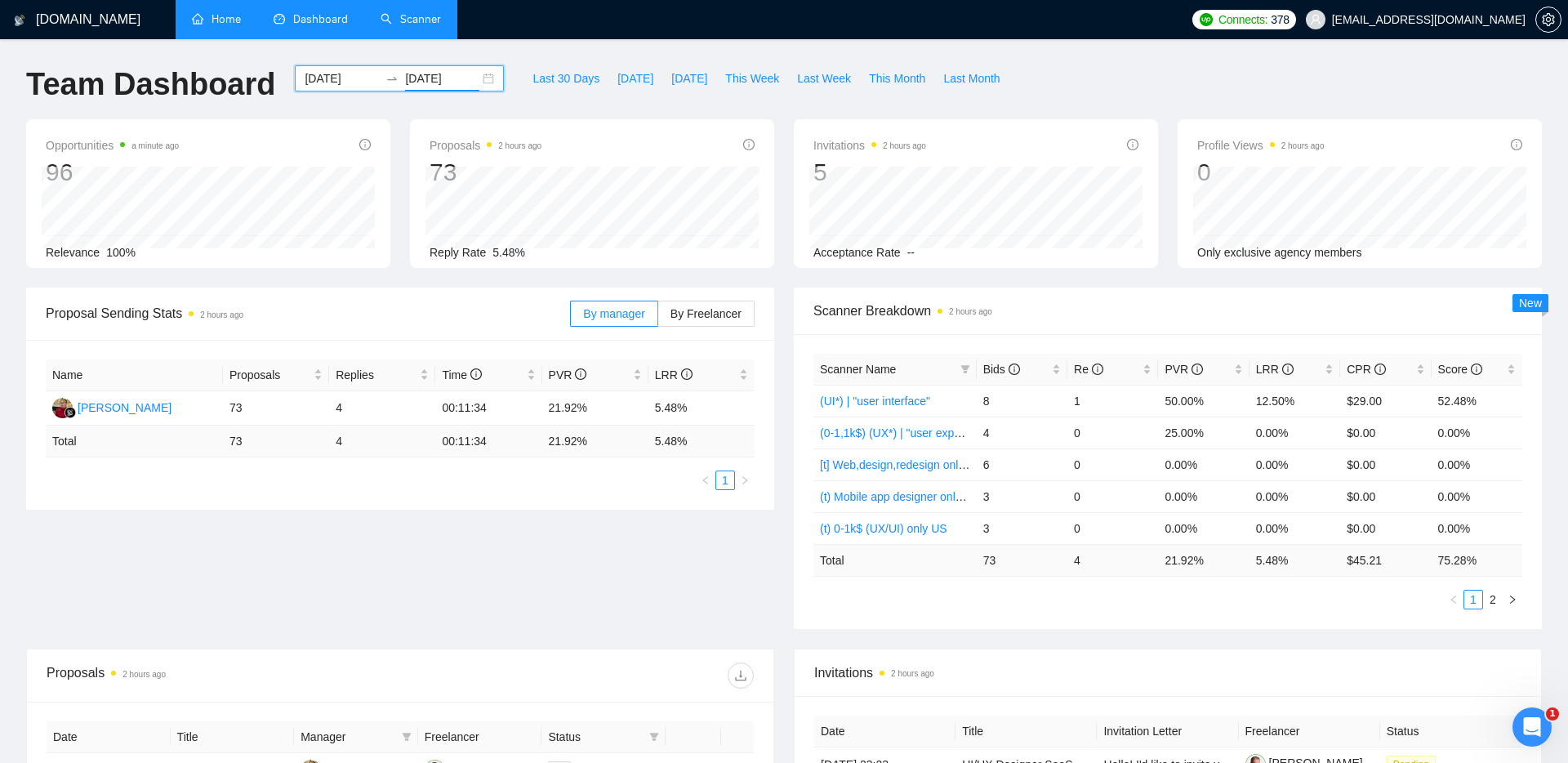
click at [551, 516] on div "Proposal Sending Stats 2 hours ago By manager By Freelancer Name Proposals Repl…" at bounding box center [783, 468] width 1535 height 361
click at [1498, 599] on link "2" at bounding box center [1492, 599] width 18 height 18
click at [1479, 603] on link "1" at bounding box center [1472, 599] width 18 height 18
click at [1496, 602] on link "2" at bounding box center [1492, 599] width 18 height 18
click at [1471, 600] on link "1" at bounding box center [1472, 599] width 18 height 18
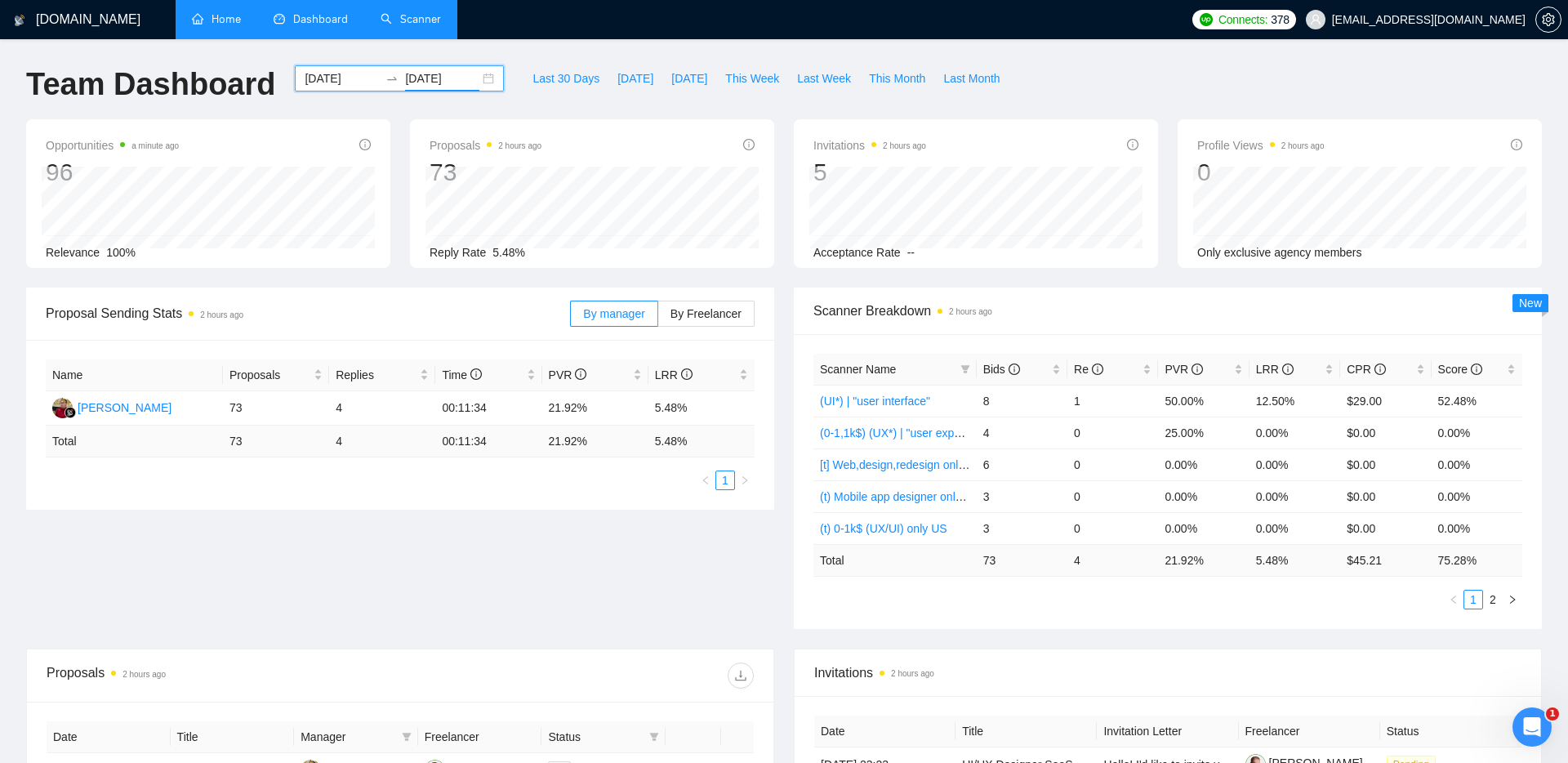
click at [420, 23] on link "Scanner" at bounding box center [411, 19] width 61 height 14
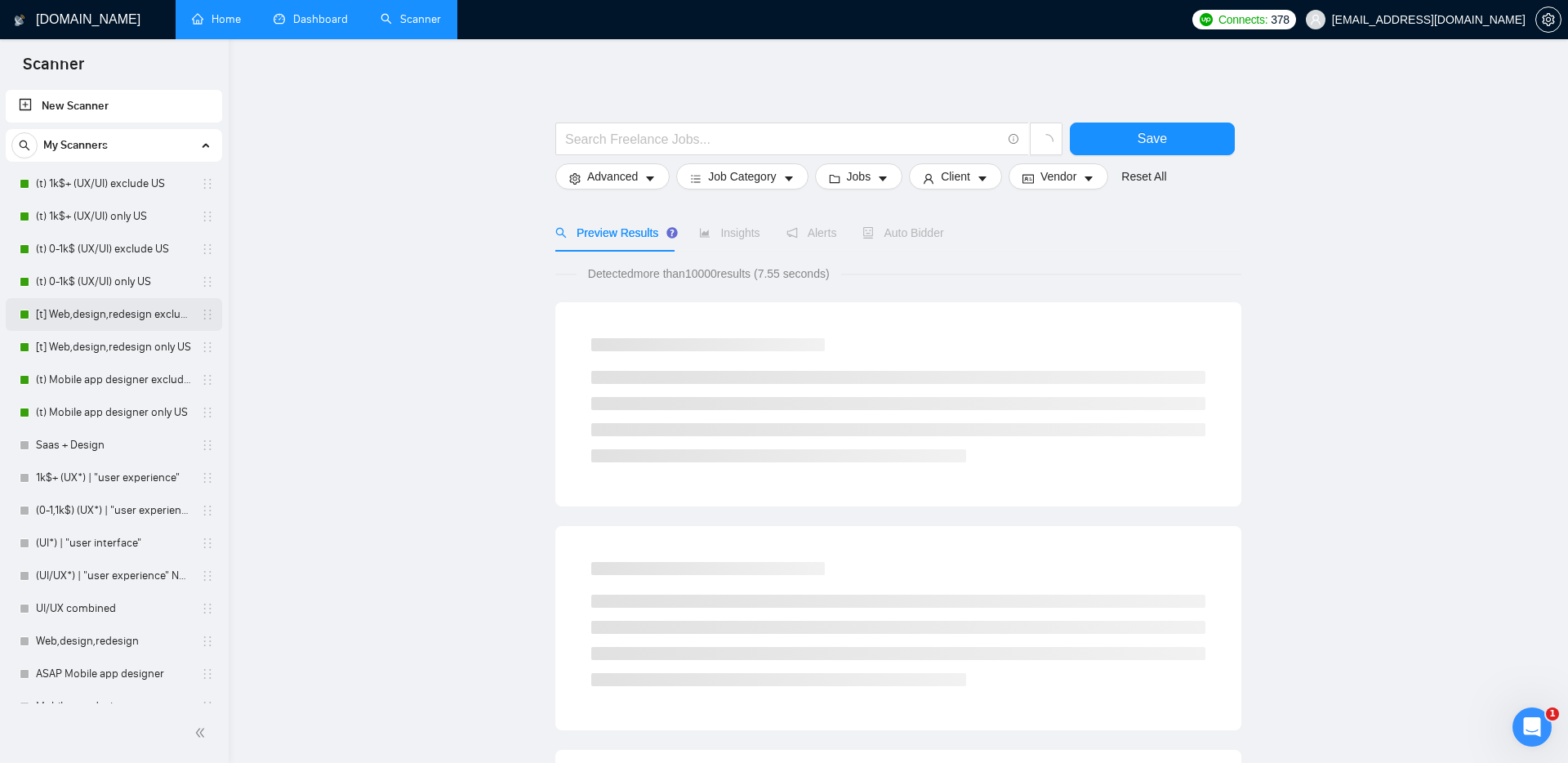
click at [98, 313] on link "[t] Web,design,redesign exclude US" at bounding box center [114, 314] width 155 height 32
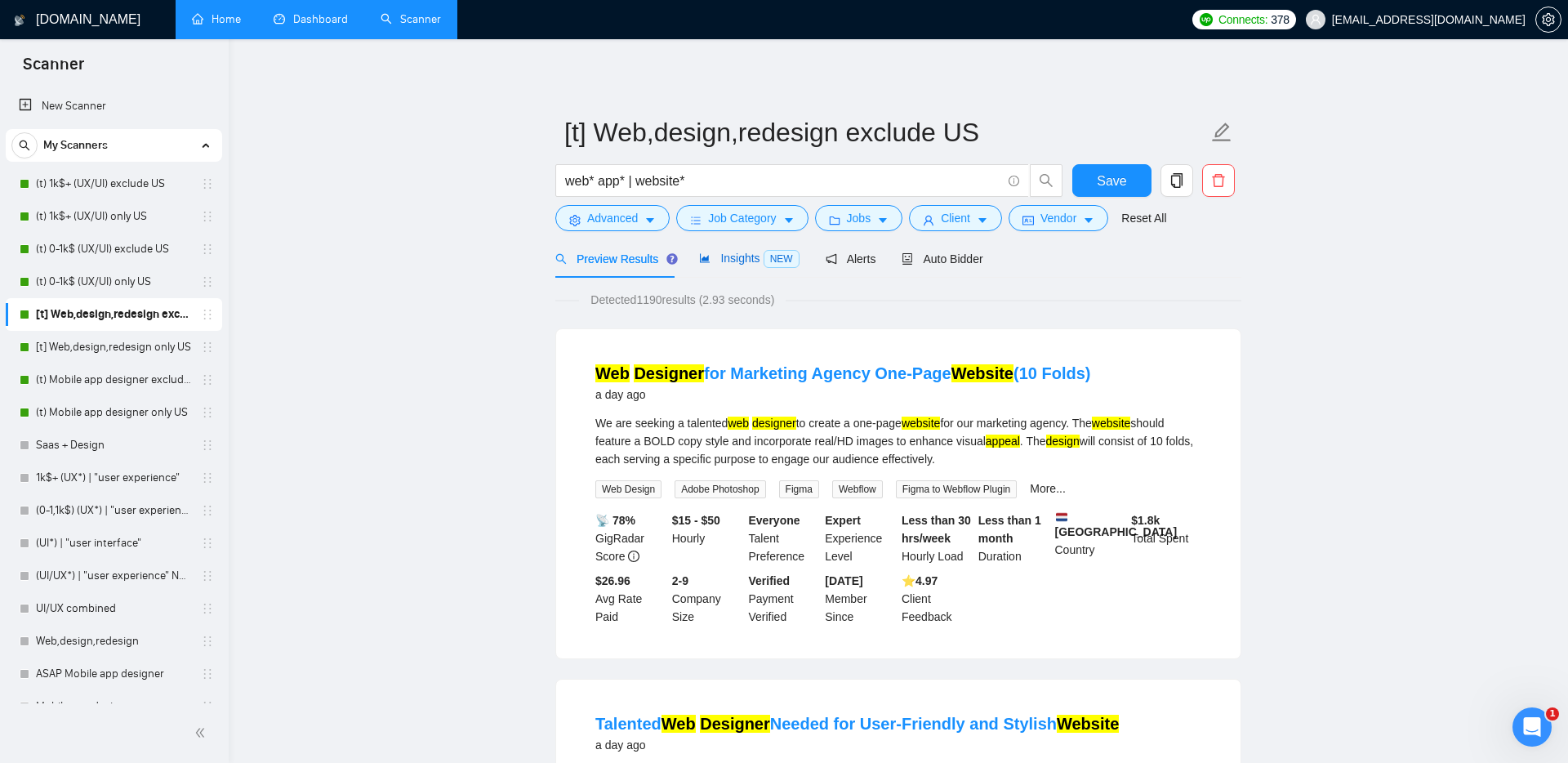
click at [743, 262] on span "Insights NEW" at bounding box center [748, 258] width 99 height 13
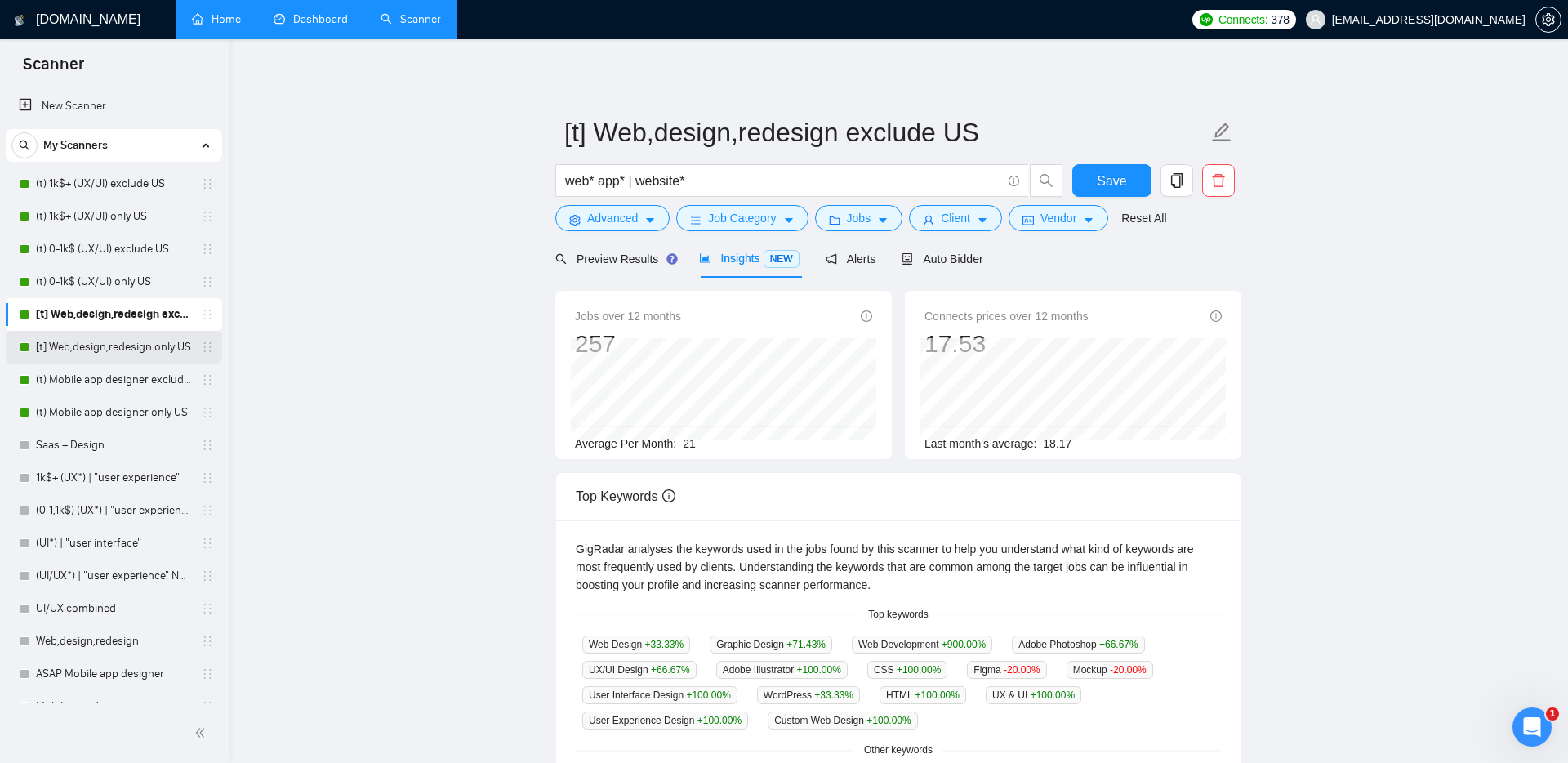
click at [137, 344] on link "[t] Web,design,redesign only US" at bounding box center [114, 346] width 155 height 32
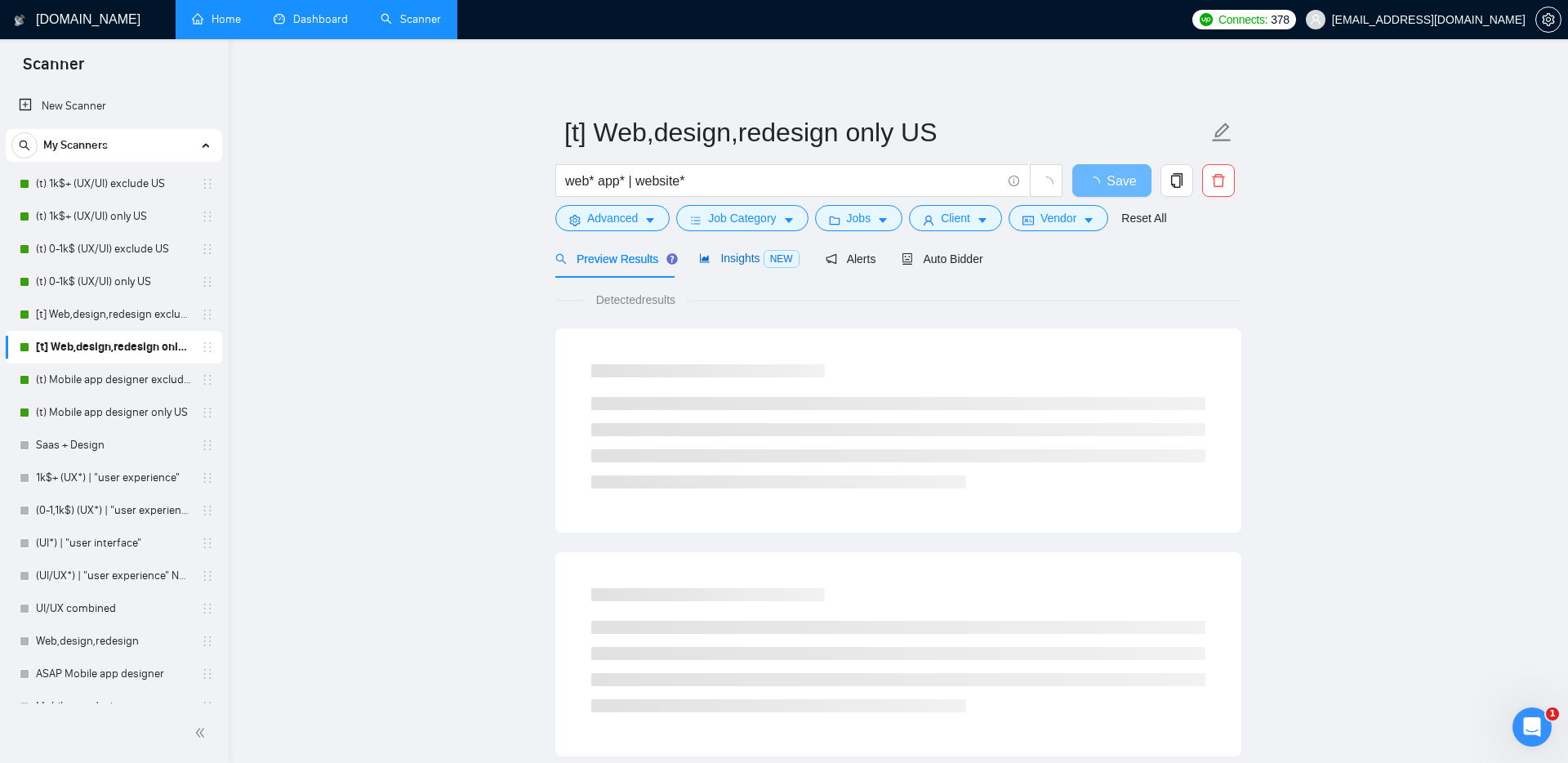
click at [750, 252] on span "Insights NEW" at bounding box center [748, 258] width 99 height 13
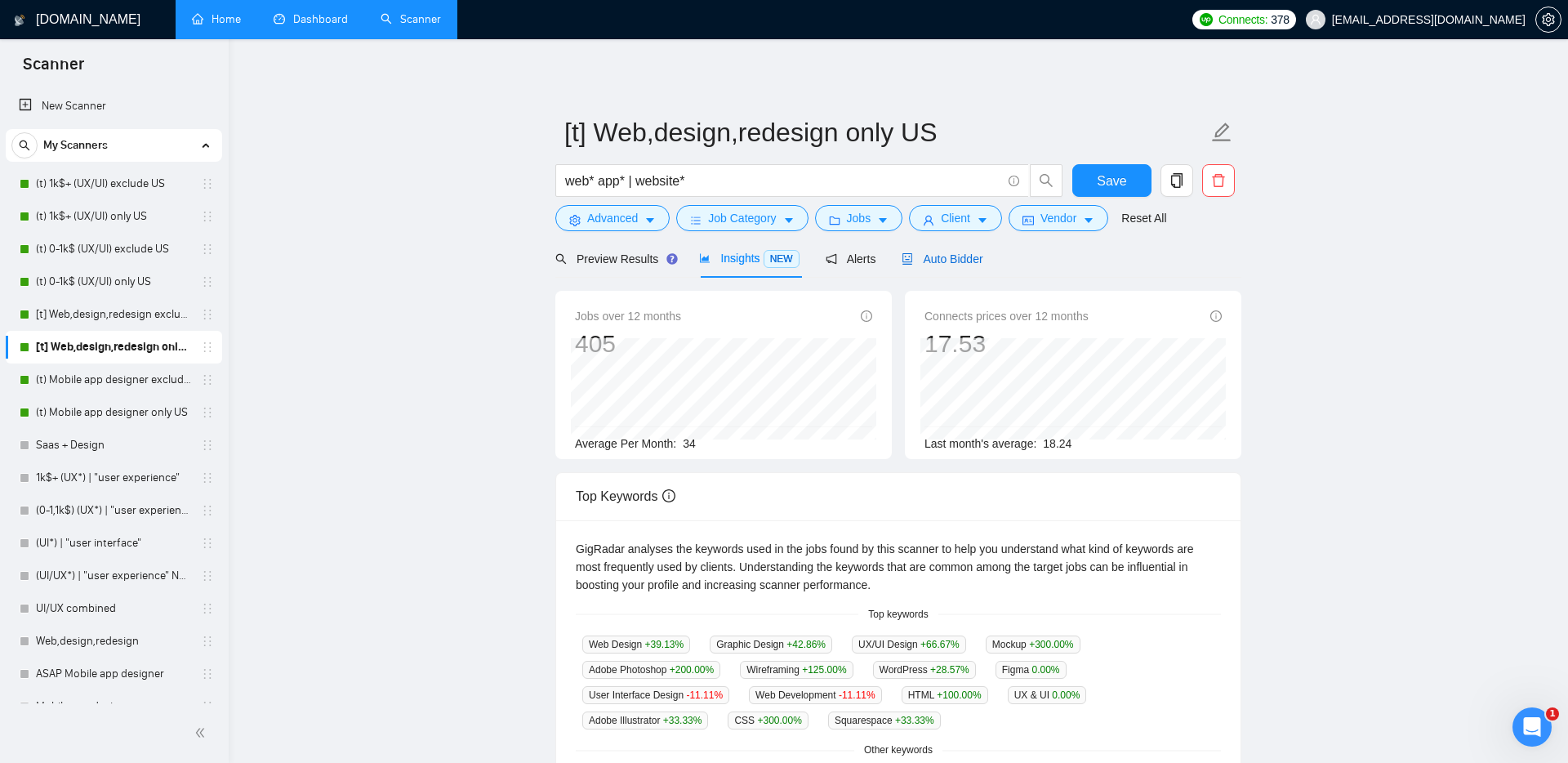
click at [979, 258] on span "Auto Bidder" at bounding box center [941, 258] width 80 height 13
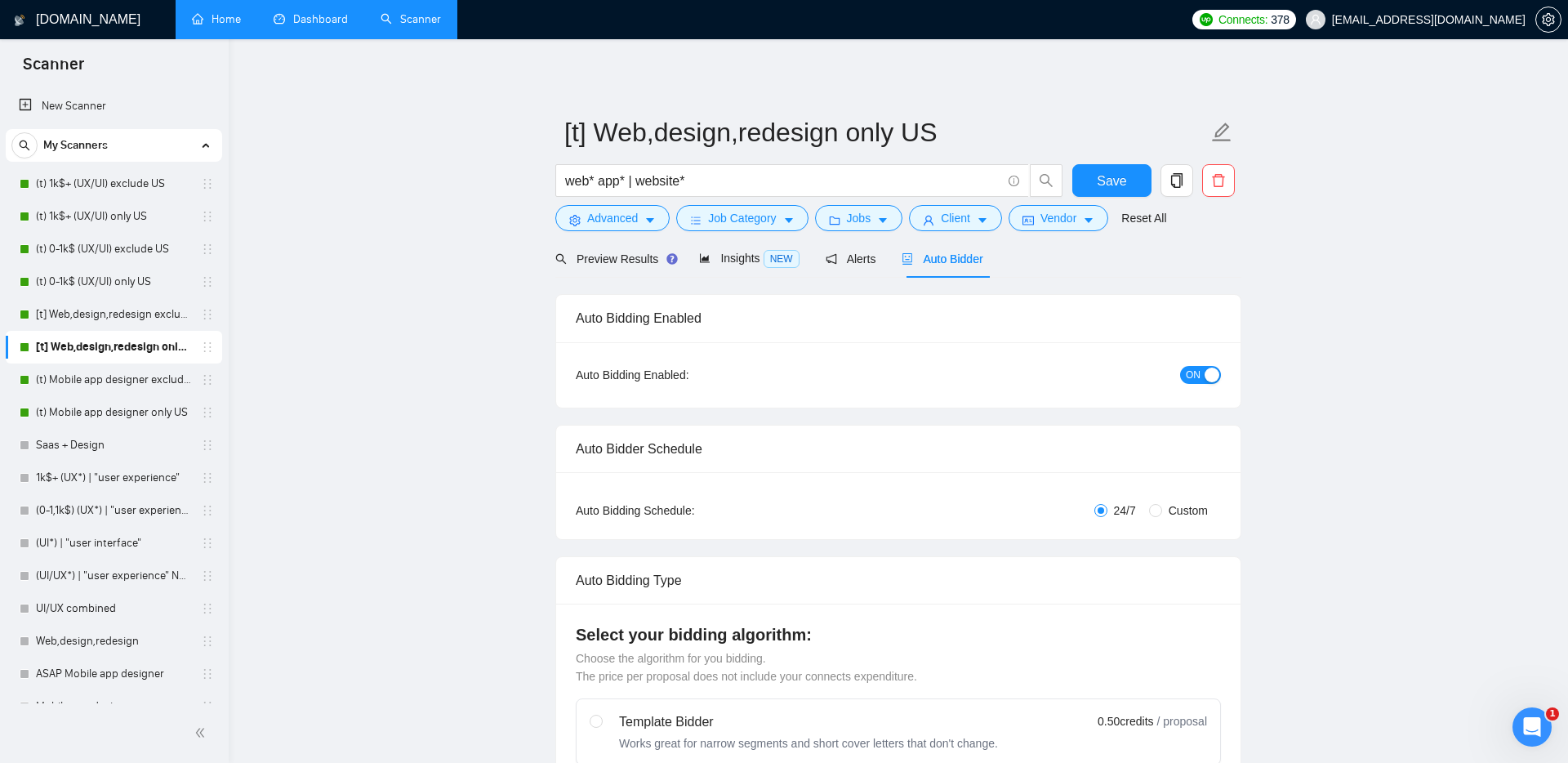
radio input "false"
radio input "true"
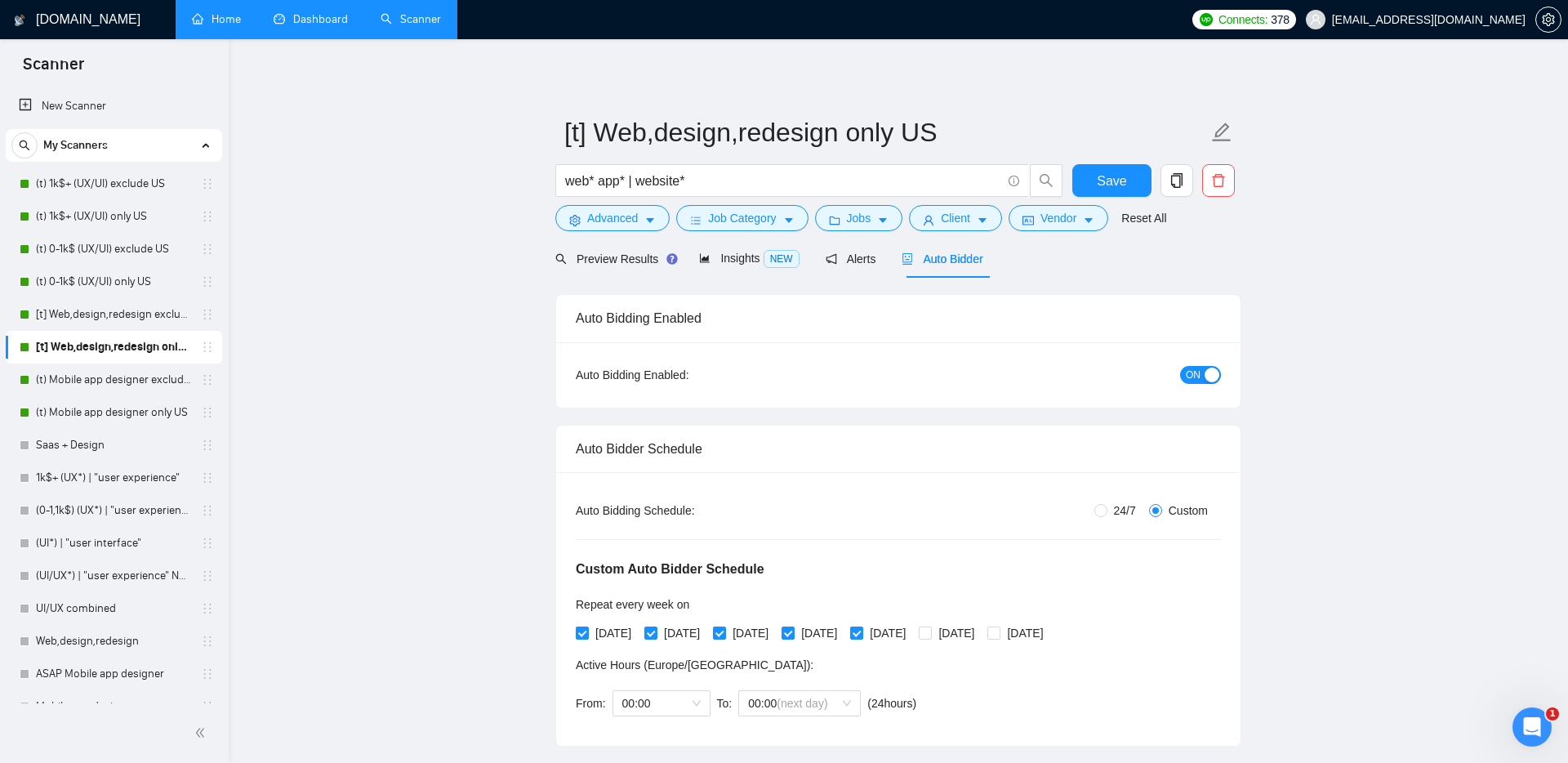
click at [1205, 381] on div "button" at bounding box center [1212, 375] width 15 height 15
click at [1109, 186] on span "Save" at bounding box center [1111, 181] width 29 height 21
click at [312, 25] on link "Dashboard" at bounding box center [311, 19] width 74 height 14
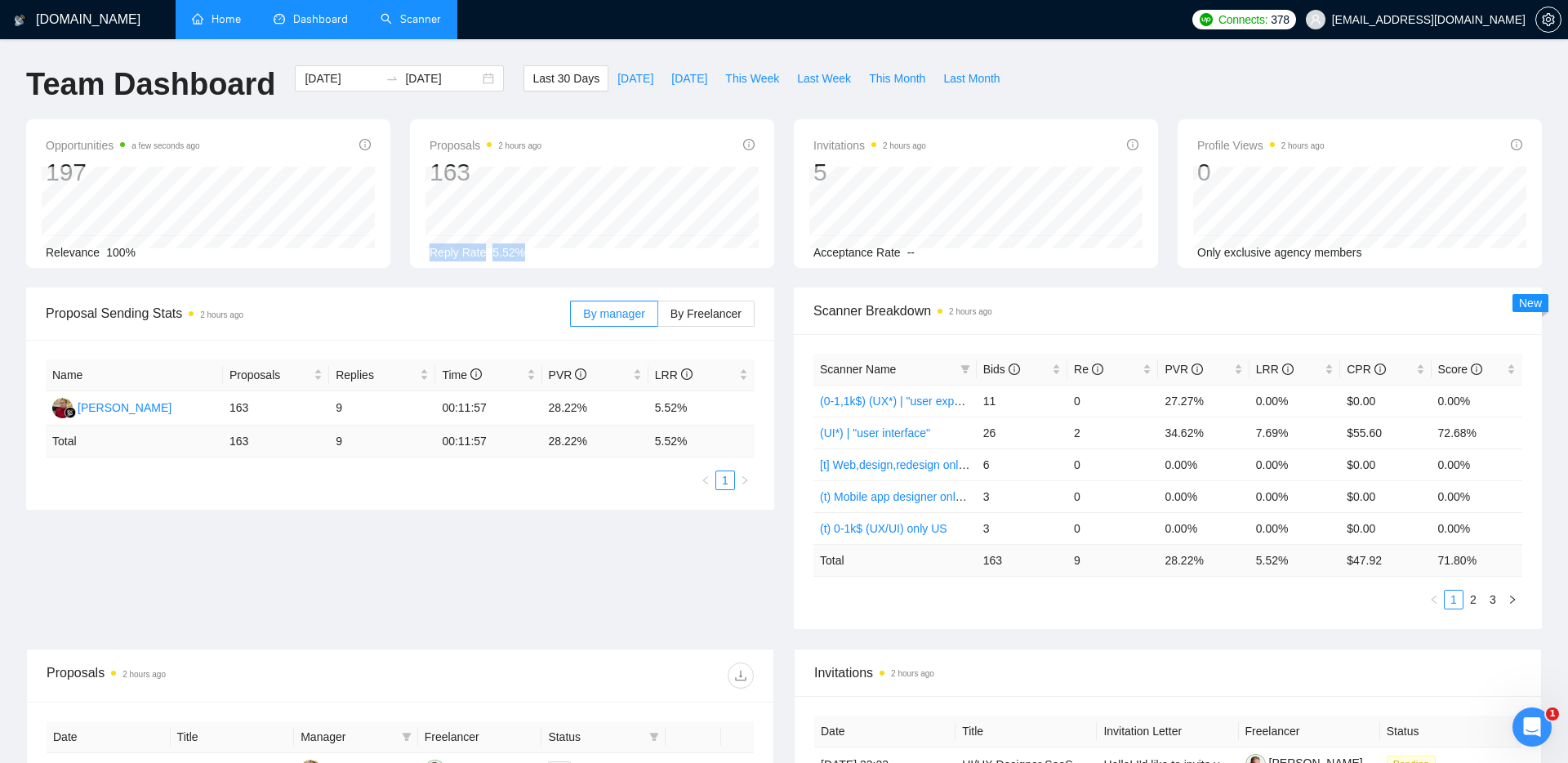
drag, startPoint x: 529, startPoint y: 253, endPoint x: 418, endPoint y: 246, distance: 111.2
click at [416, 247] on div "Proposals 2 hours ago 163 Reply Rate 5.52%" at bounding box center [592, 193] width 365 height 149
click at [418, 246] on div "Proposals 2 hours ago 163 Reply Rate 5.52%" at bounding box center [592, 193] width 365 height 149
drag, startPoint x: 418, startPoint y: 246, endPoint x: 533, endPoint y: 250, distance: 115.1
click at [534, 250] on div "Proposals 2 hours ago 163 Reply Rate 5.52%" at bounding box center [592, 193] width 365 height 149
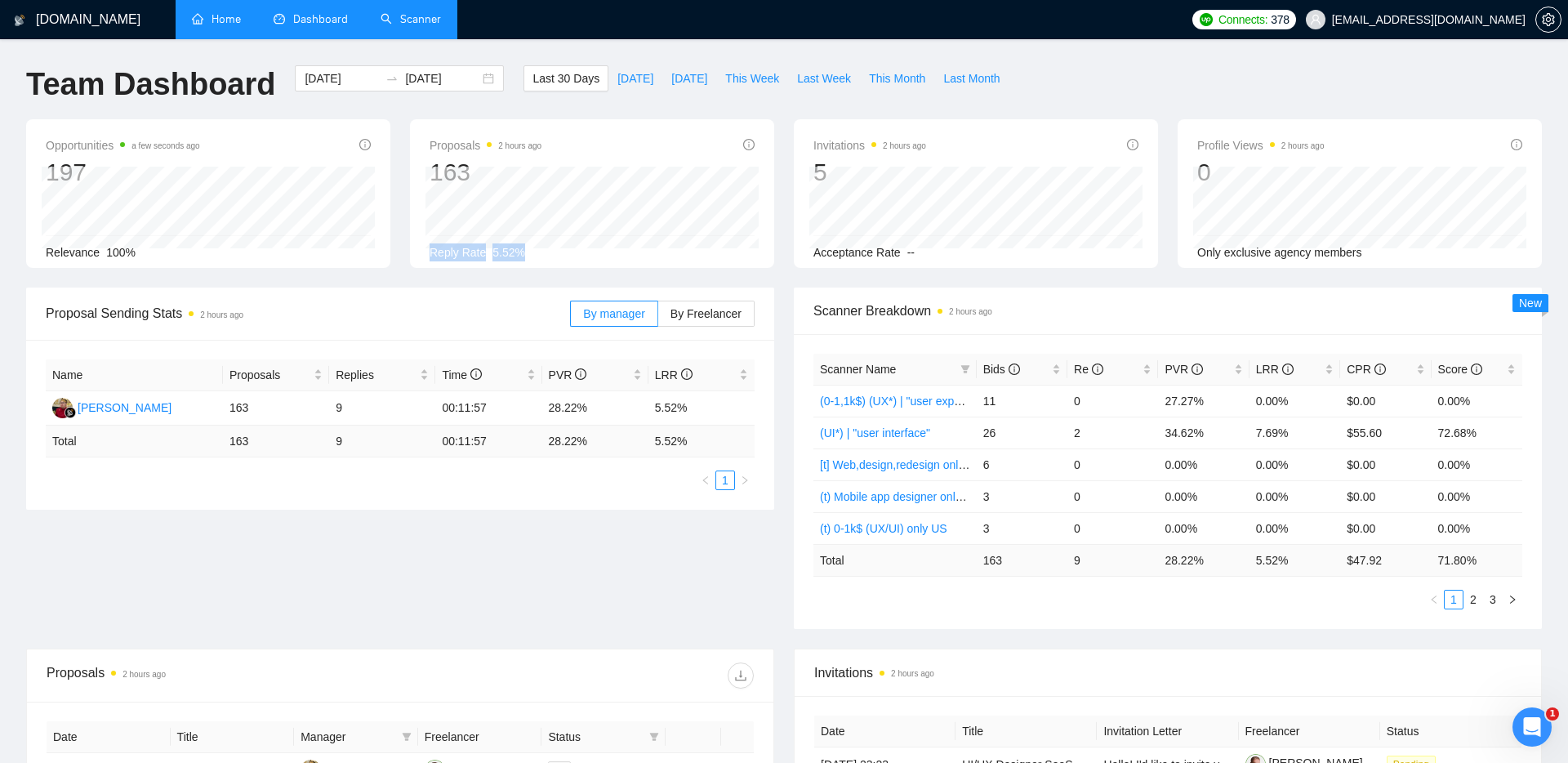
click at [533, 250] on div "Reply Rate 5.52%" at bounding box center [592, 252] width 325 height 18
drag, startPoint x: 533, startPoint y: 250, endPoint x: 410, endPoint y: 246, distance: 123.1
click at [407, 246] on div "Proposals 2 hours ago 163 Reply Rate 5.52%" at bounding box center [592, 193] width 383 height 149
click at [410, 246] on div "Proposals 2 hours ago 163 Reply Rate 5.52%" at bounding box center [592, 193] width 365 height 149
drag, startPoint x: 410, startPoint y: 246, endPoint x: 543, endPoint y: 246, distance: 133.0
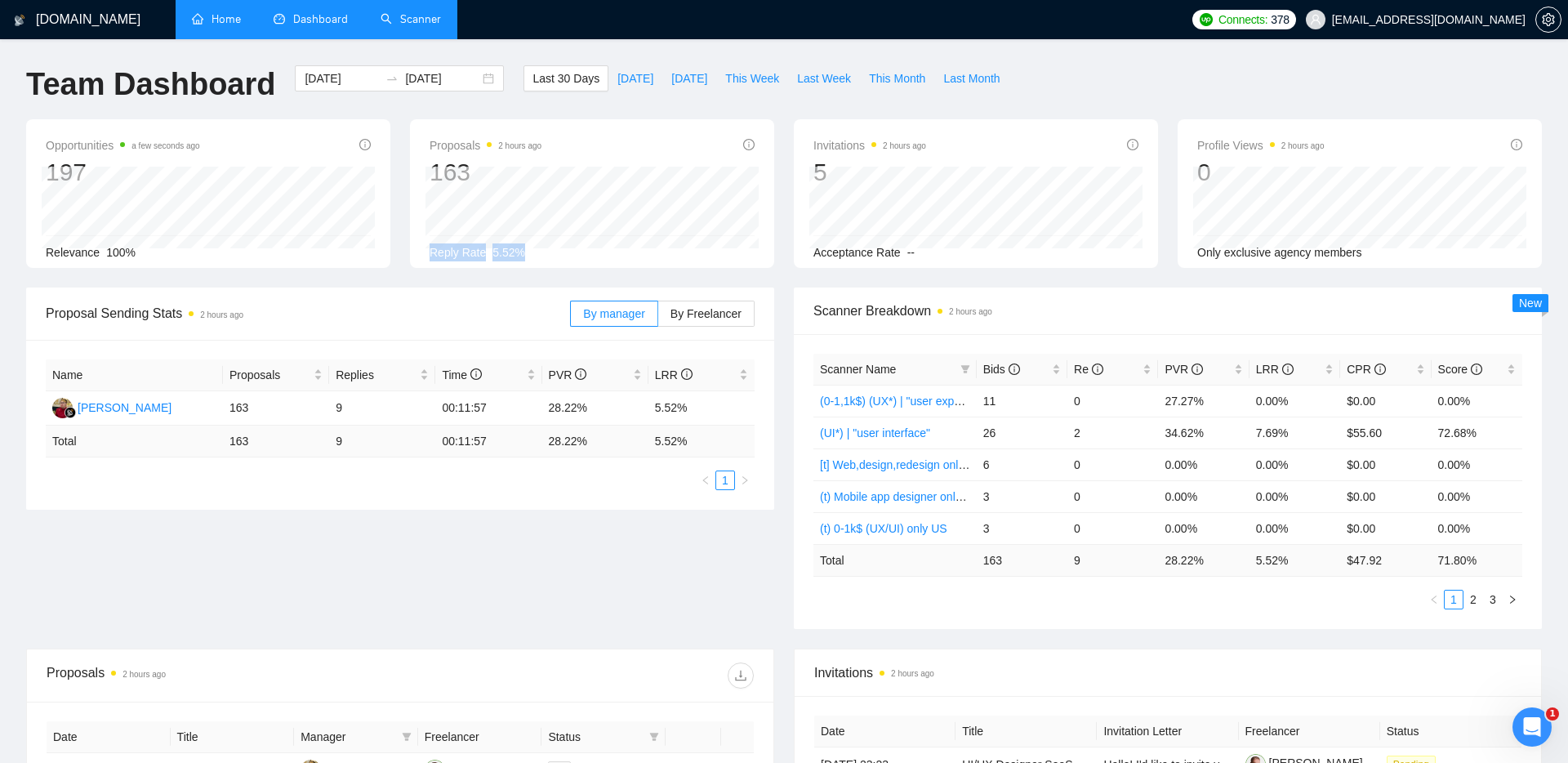
click at [543, 246] on div "Proposals 2 hours ago 163 Reply Rate 5.52%" at bounding box center [592, 193] width 365 height 149
click at [543, 246] on div "Reply Rate 5.52%" at bounding box center [592, 252] width 325 height 18
drag, startPoint x: 543, startPoint y: 246, endPoint x: 422, endPoint y: 245, distance: 121.0
click at [420, 245] on div "Proposals 2 hours ago 163 Reply Rate 5.52%" at bounding box center [592, 193] width 365 height 149
click at [422, 245] on div "Proposals 2 hours ago 163 Reply Rate 5.52%" at bounding box center [592, 193] width 365 height 149
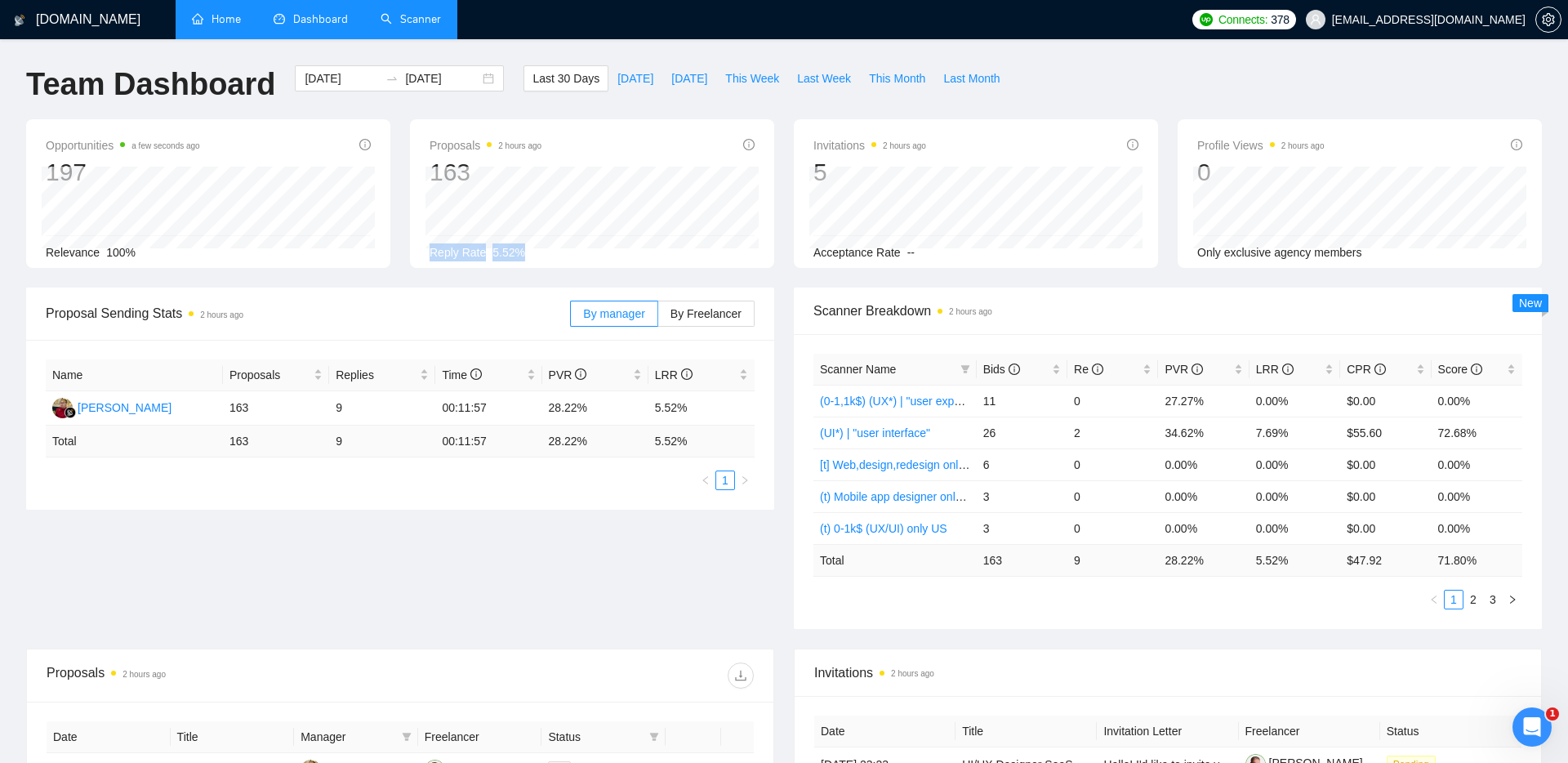
drag, startPoint x: 422, startPoint y: 245, endPoint x: 549, endPoint y: 255, distance: 127.4
click at [550, 255] on div "Proposals 2 hours ago 163 Reply Rate 5.52%" at bounding box center [592, 193] width 365 height 149
click at [549, 255] on div "Reply Rate 5.52%" at bounding box center [592, 252] width 325 height 18
click at [396, 22] on link "Scanner" at bounding box center [411, 19] width 61 height 14
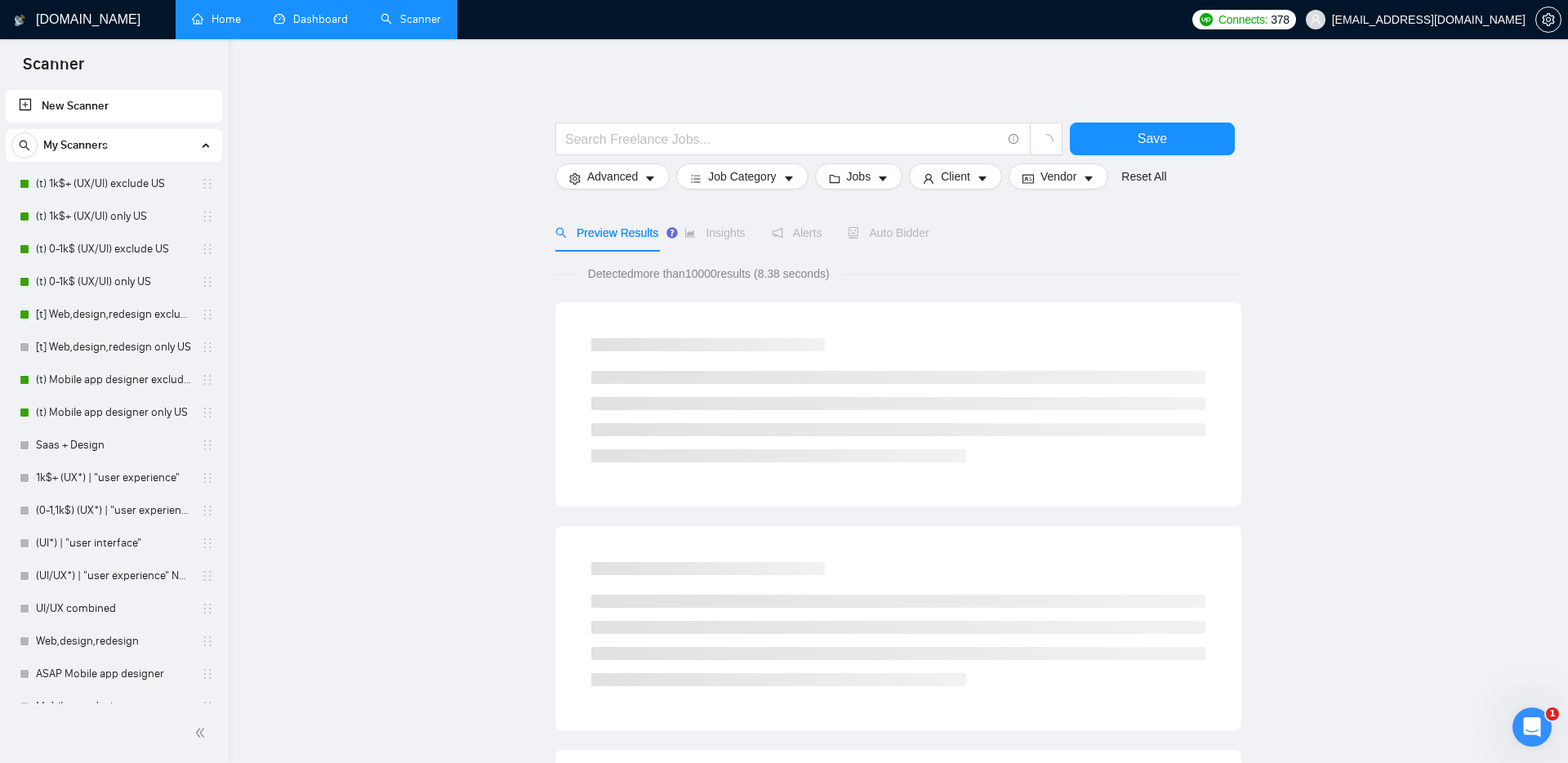
click at [299, 19] on link "Dashboard" at bounding box center [311, 19] width 74 height 14
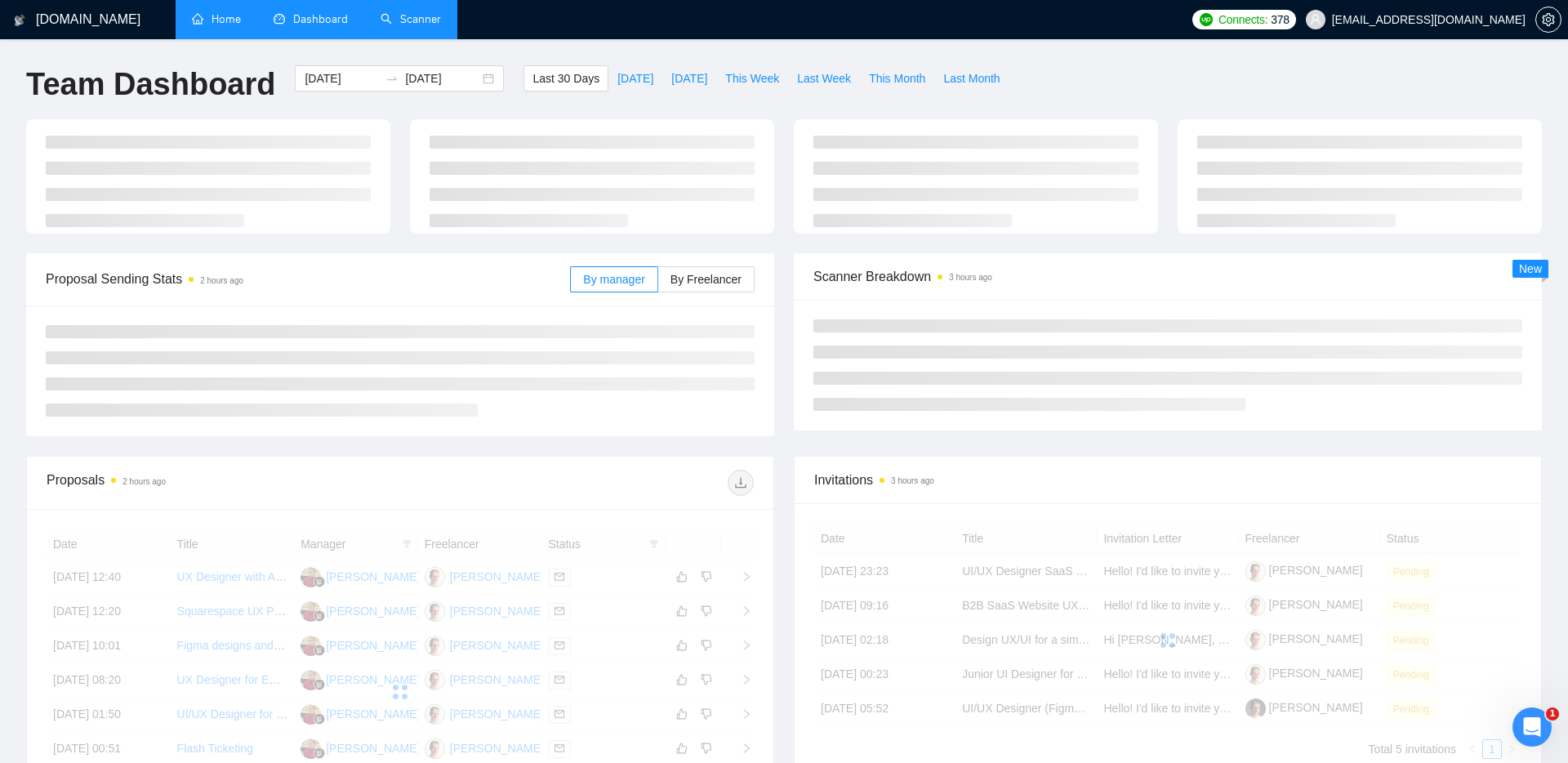
click at [402, 27] on link "Scanner" at bounding box center [411, 19] width 61 height 14
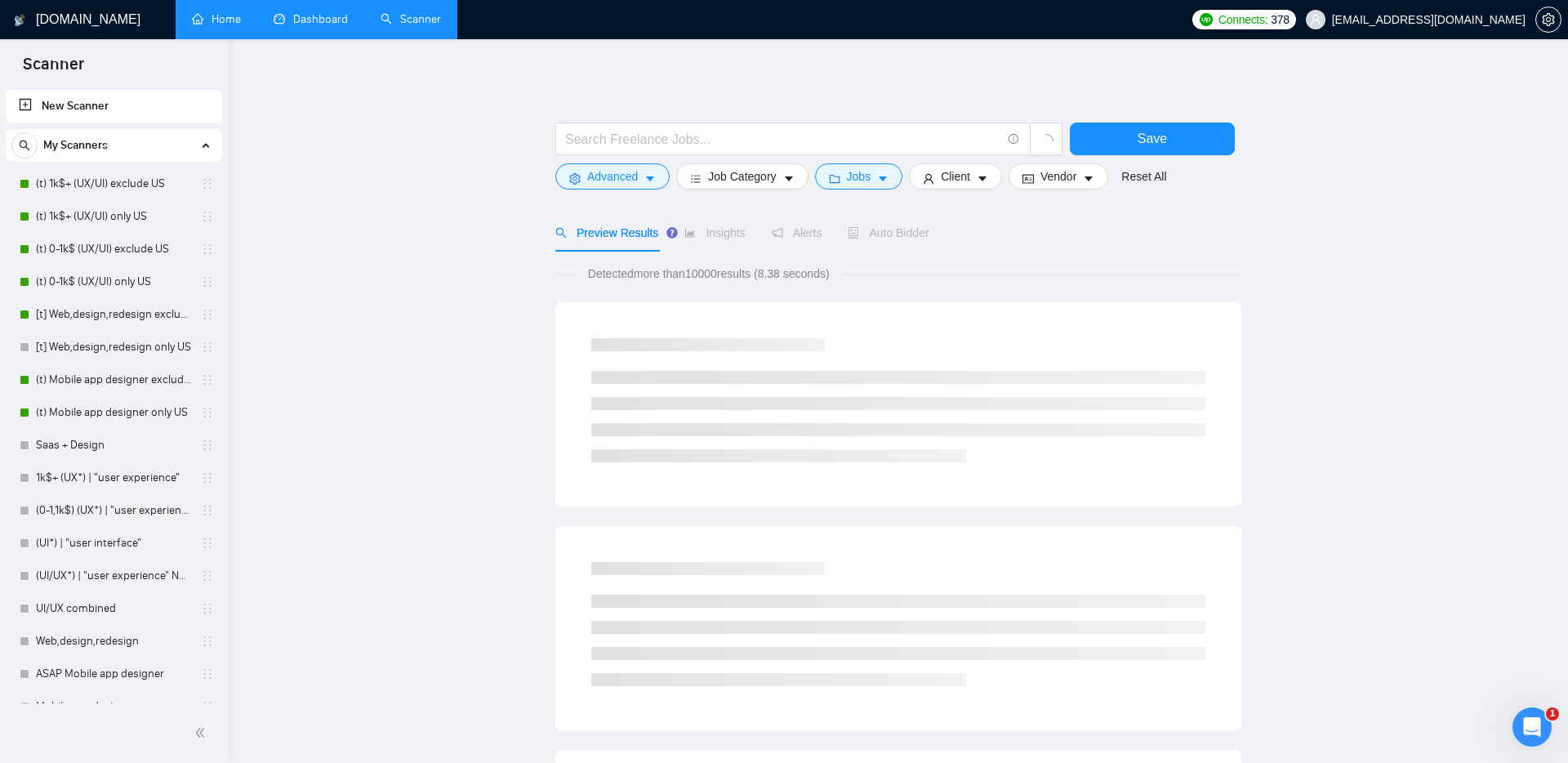
click at [323, 27] on link "Dashboard" at bounding box center [311, 19] width 74 height 14
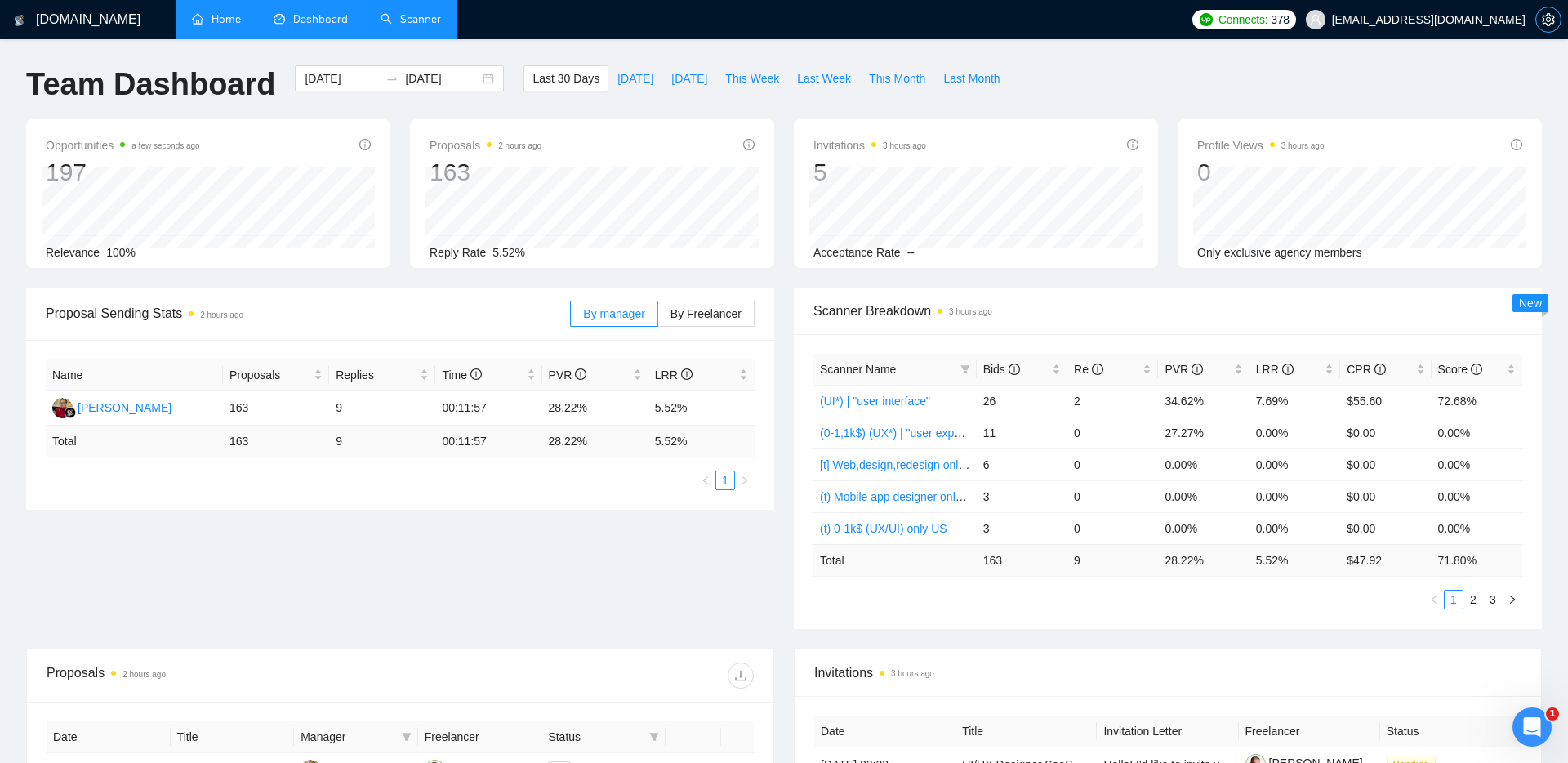
click at [1552, 27] on button "button" at bounding box center [1548, 20] width 27 height 27
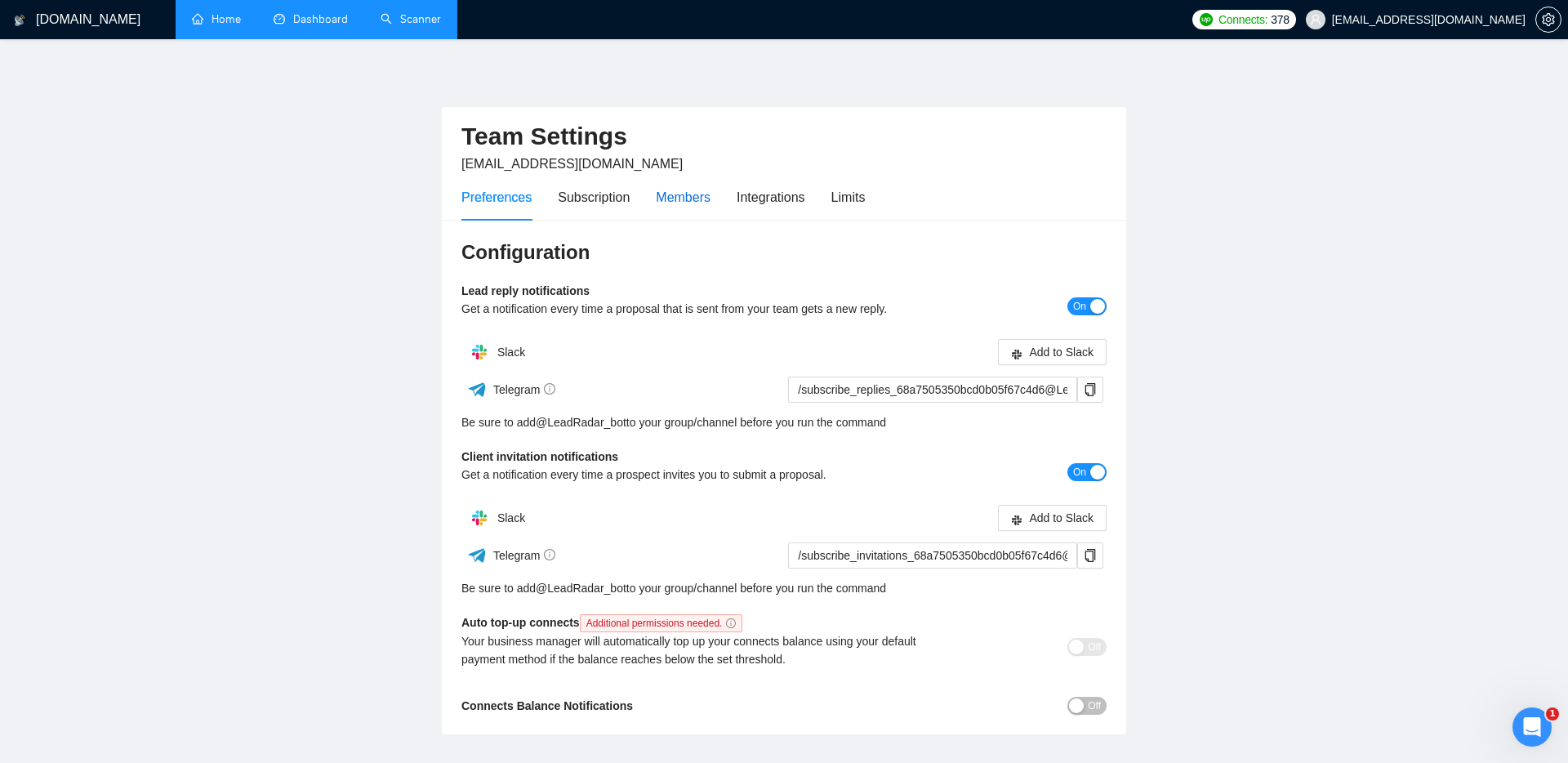
click at [683, 199] on div "Members" at bounding box center [684, 197] width 55 height 21
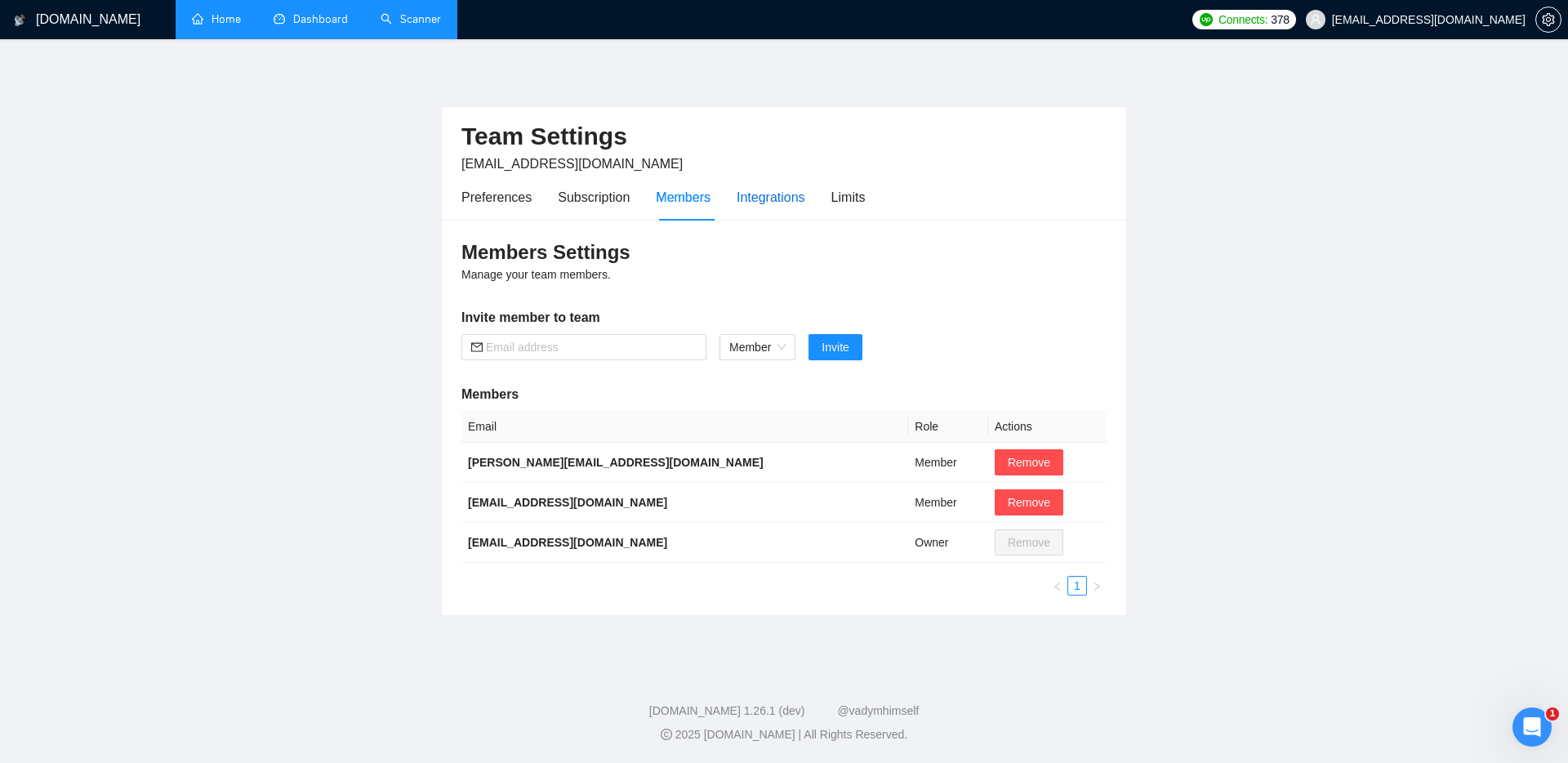
click at [787, 194] on div "Integrations" at bounding box center [771, 197] width 68 height 21
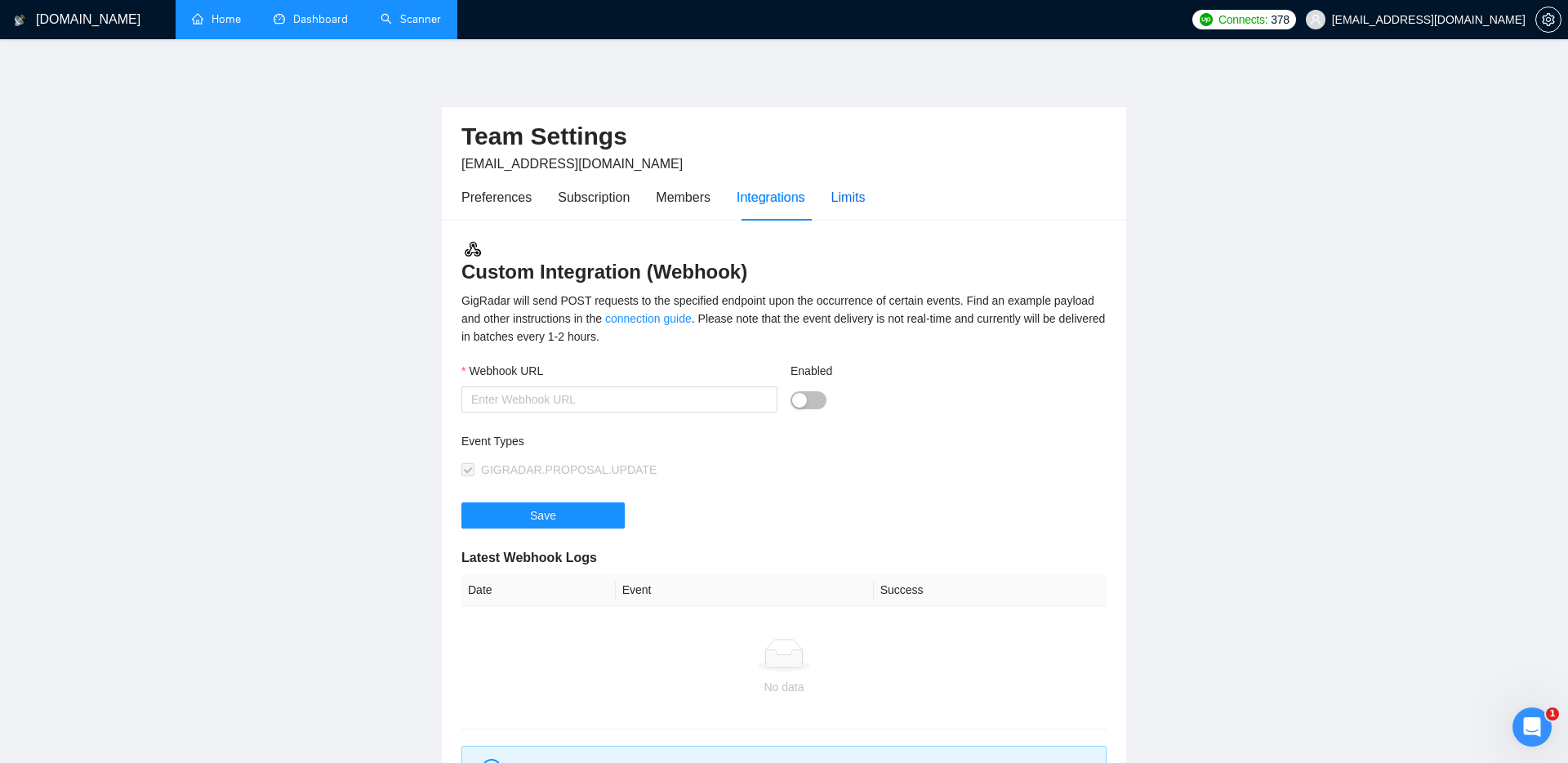
click at [864, 192] on div "Limits" at bounding box center [848, 197] width 34 height 21
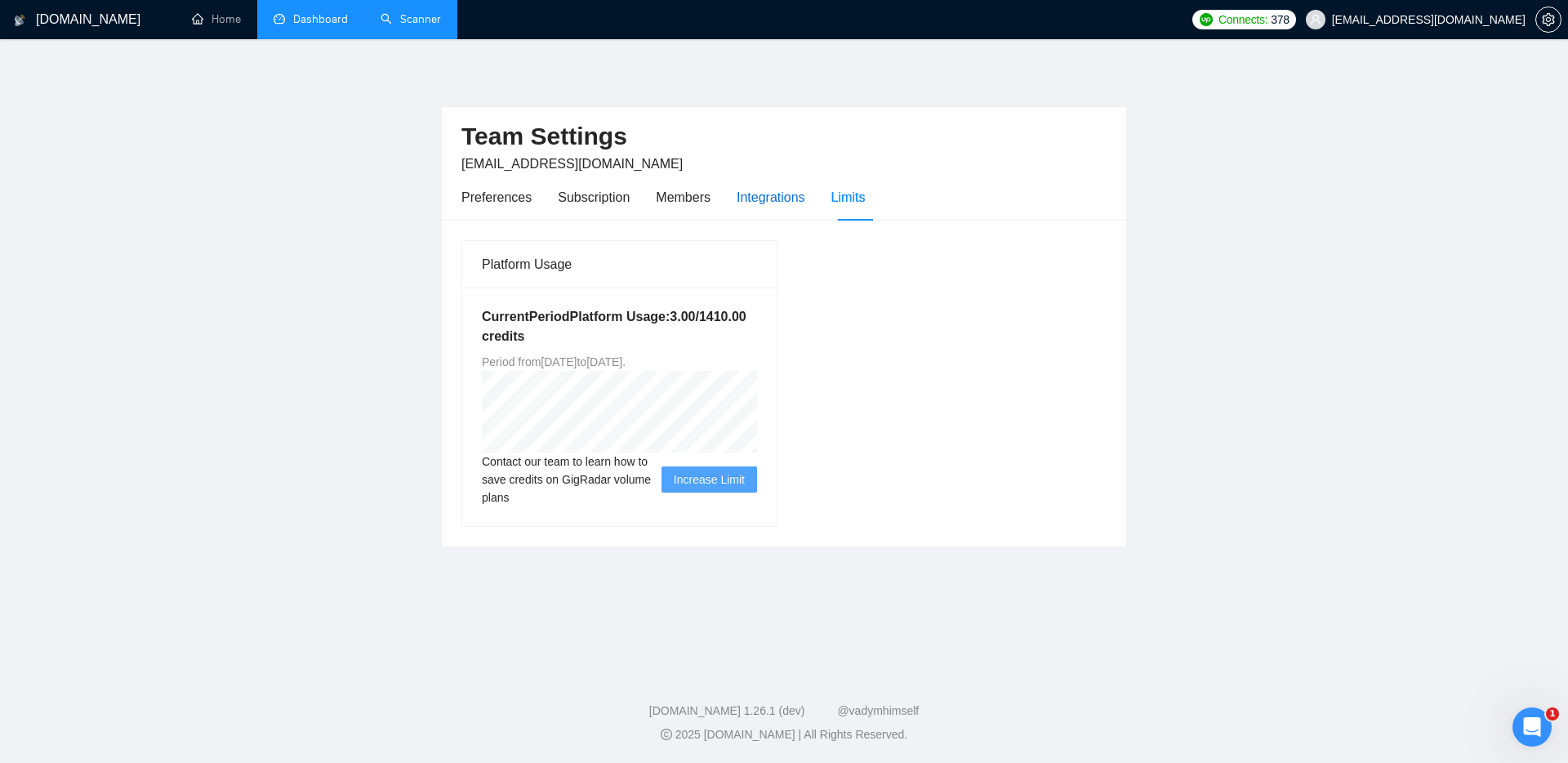
click at [765, 206] on div "Integrations" at bounding box center [771, 197] width 68 height 21
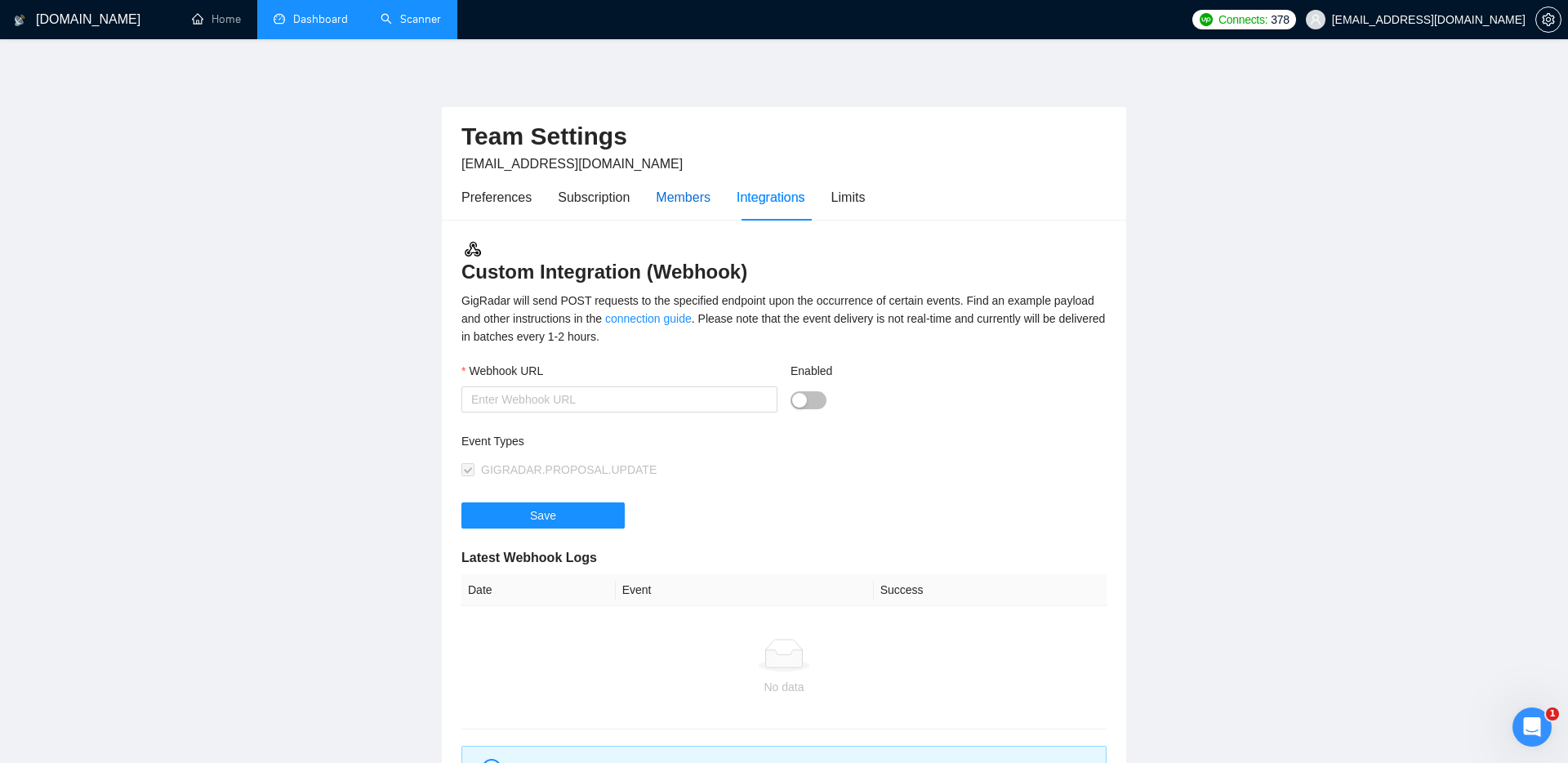
click at [686, 199] on div "Members" at bounding box center [684, 197] width 55 height 21
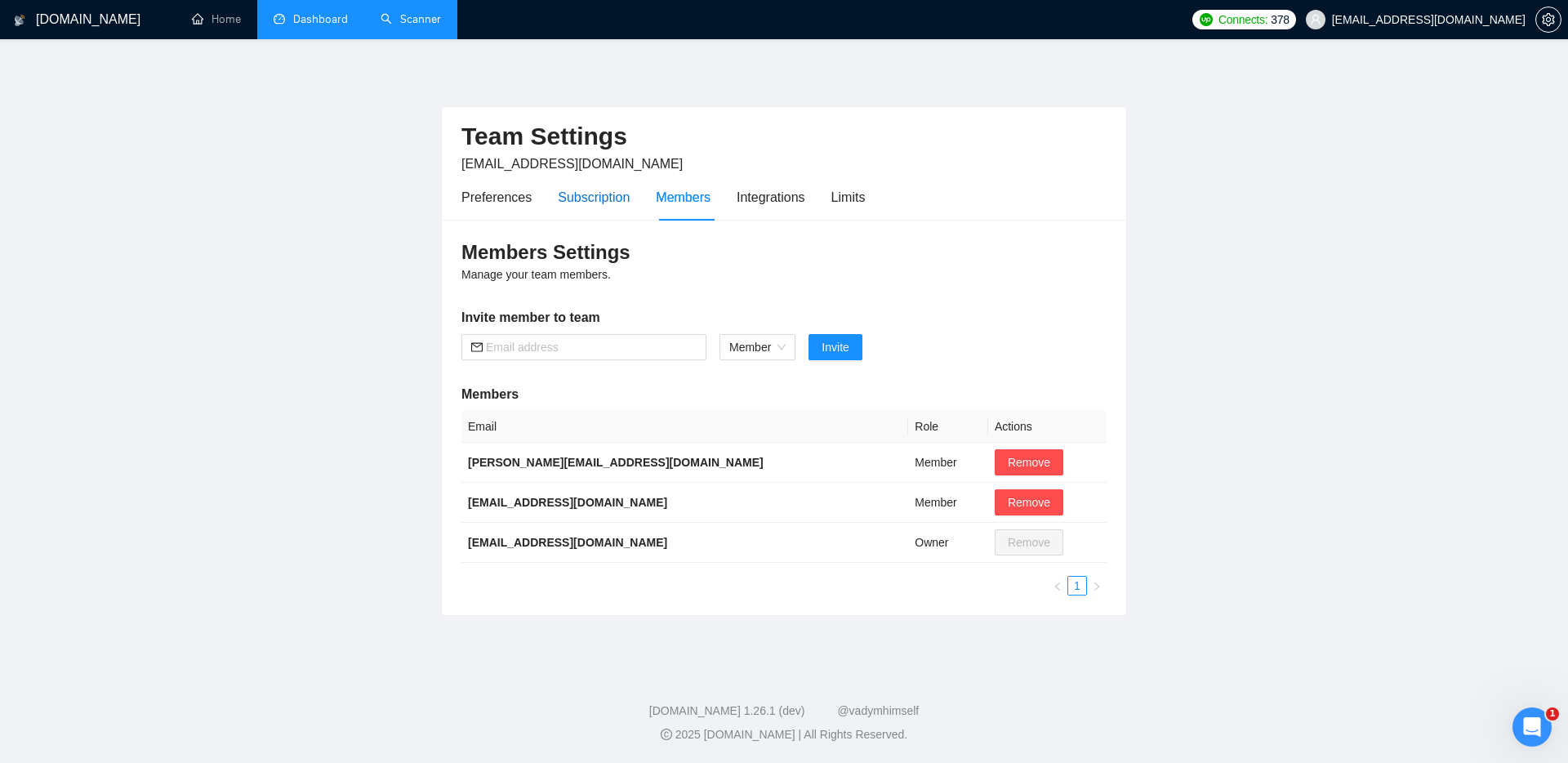
click at [609, 192] on div "Subscription" at bounding box center [594, 197] width 72 height 21
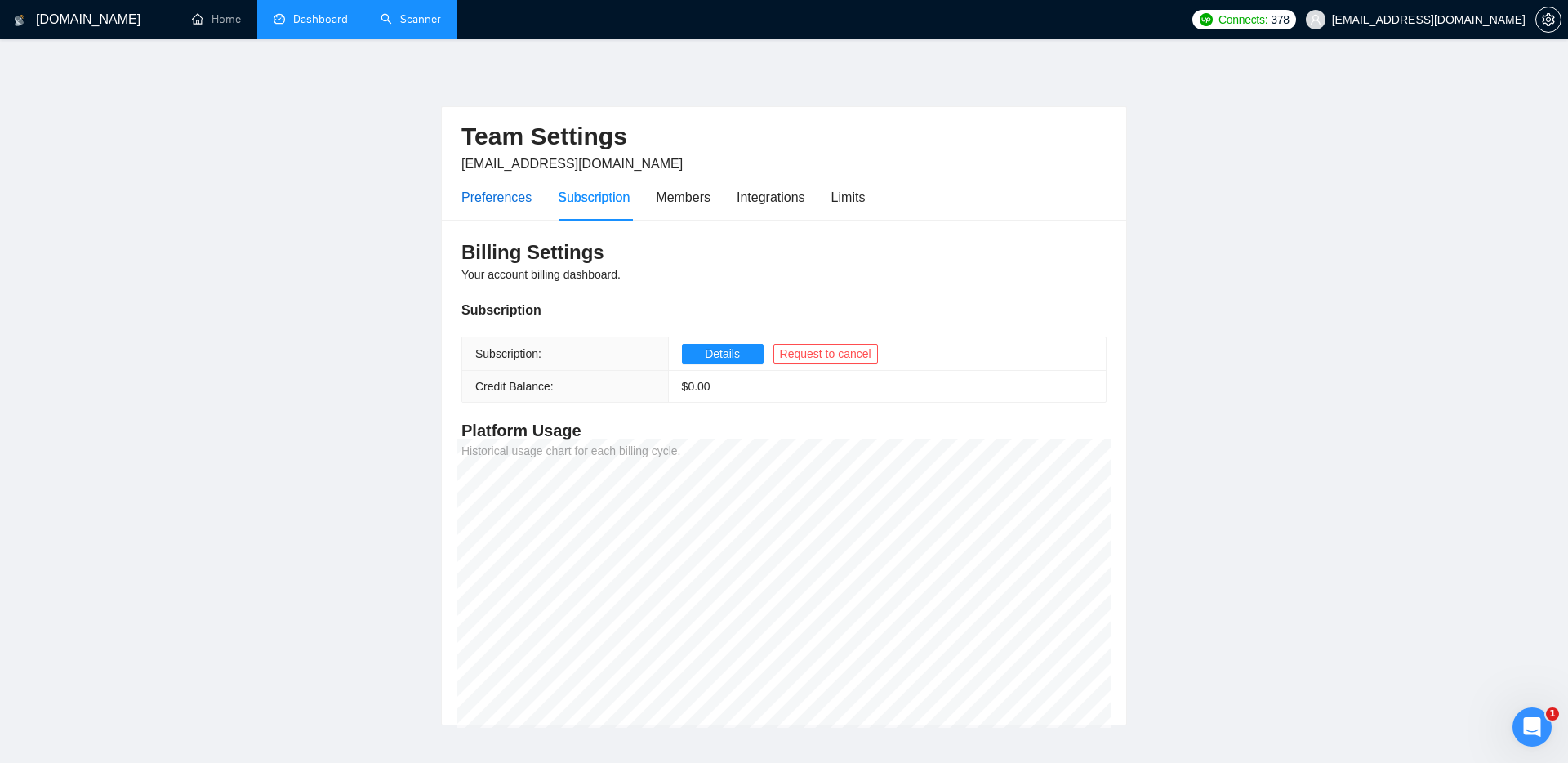
click at [475, 197] on div "Preferences" at bounding box center [496, 197] width 70 height 21
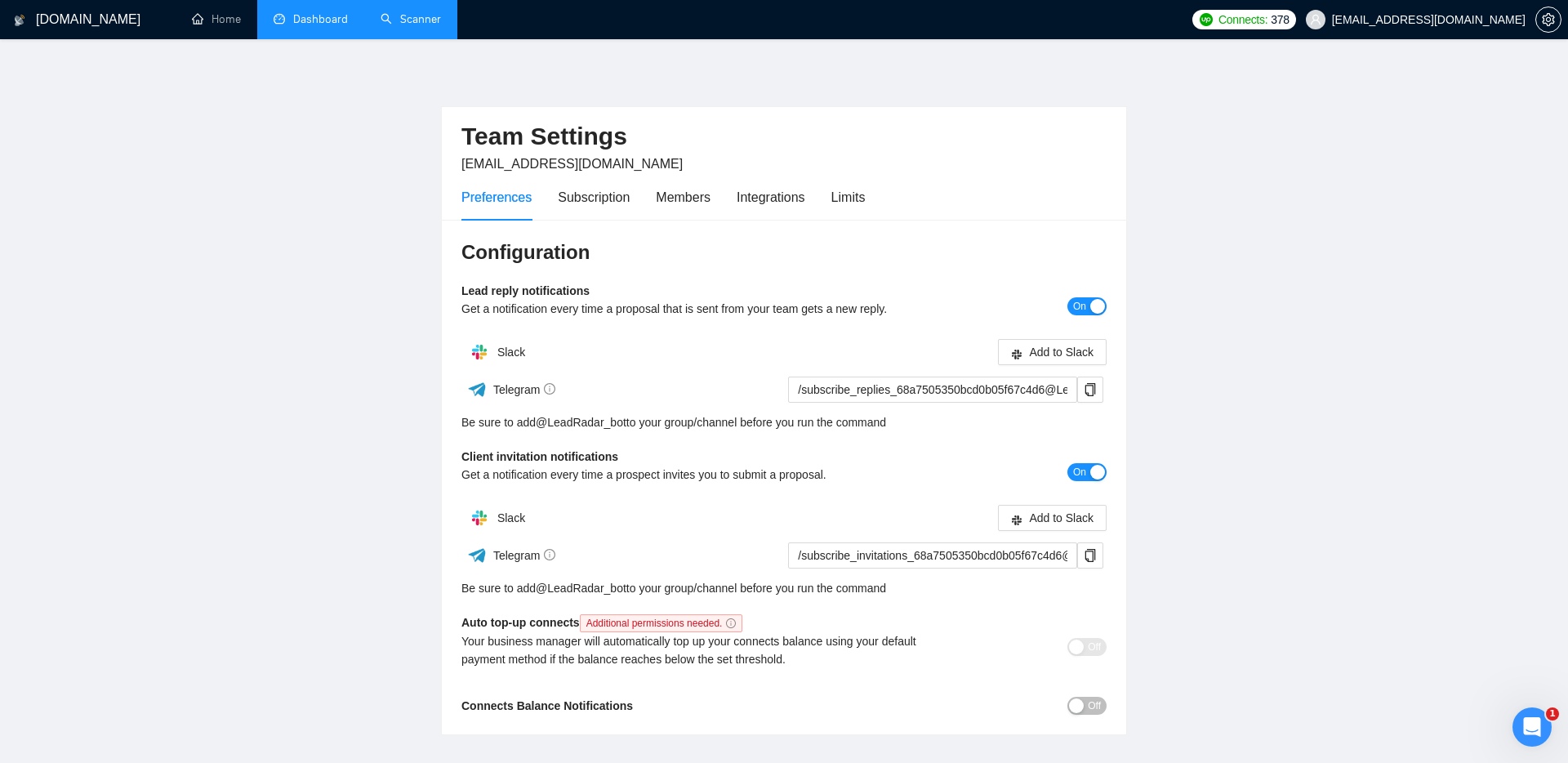
scroll to position [98, 0]
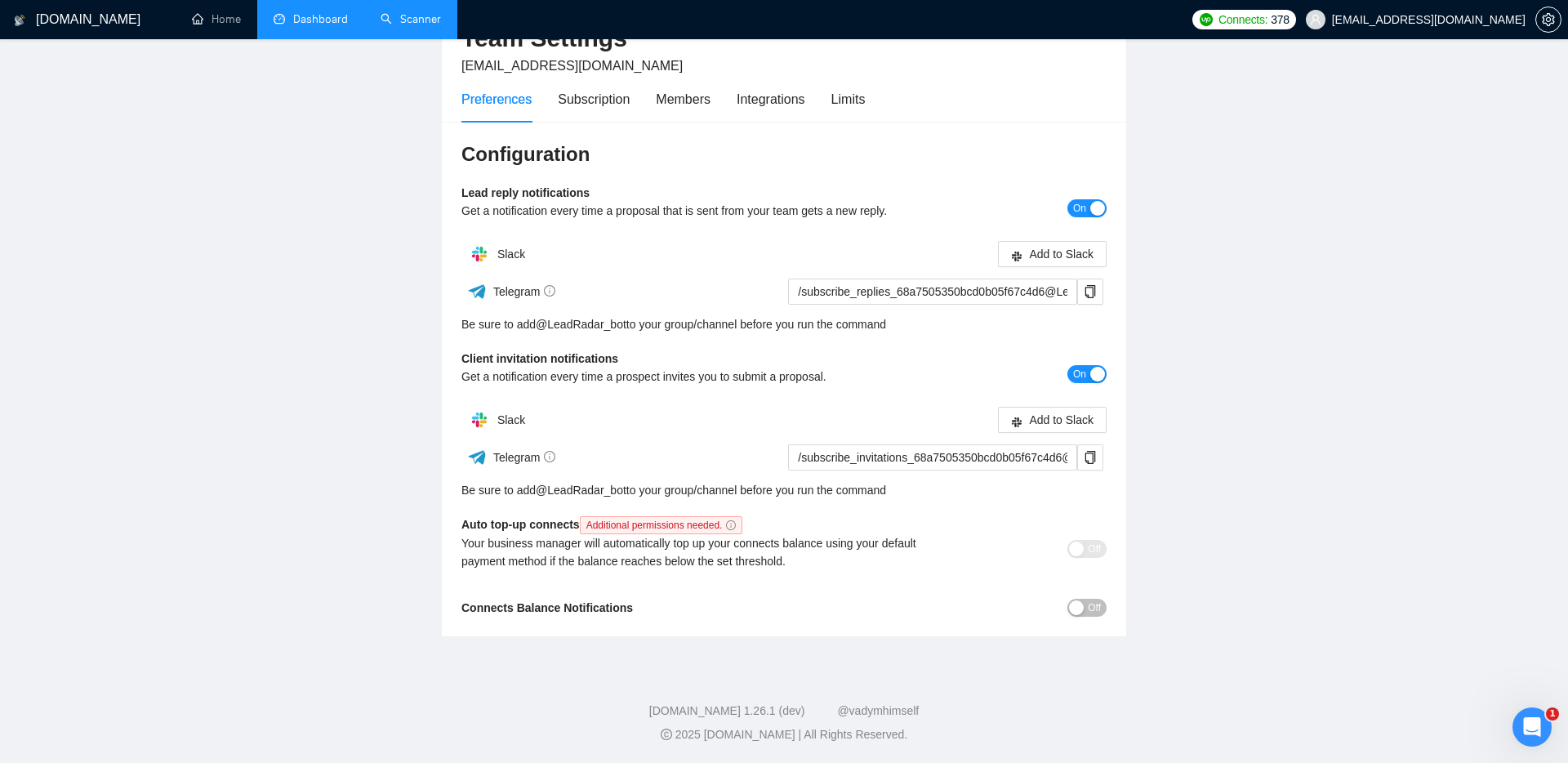
click at [424, 17] on link "Scanner" at bounding box center [411, 19] width 61 height 14
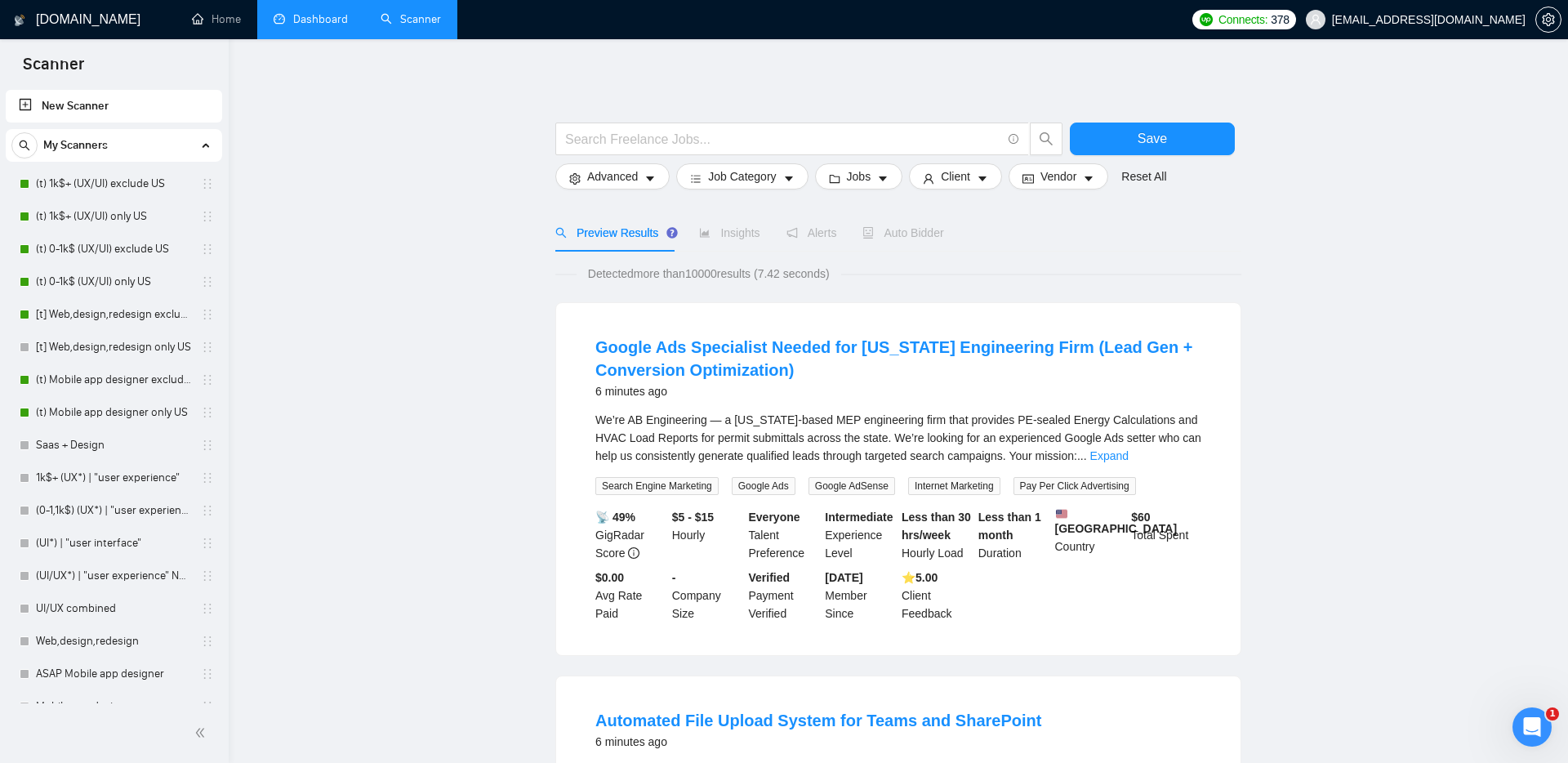
click at [311, 27] on link "Dashboard" at bounding box center [311, 19] width 74 height 14
